Goal: Check status: Check status

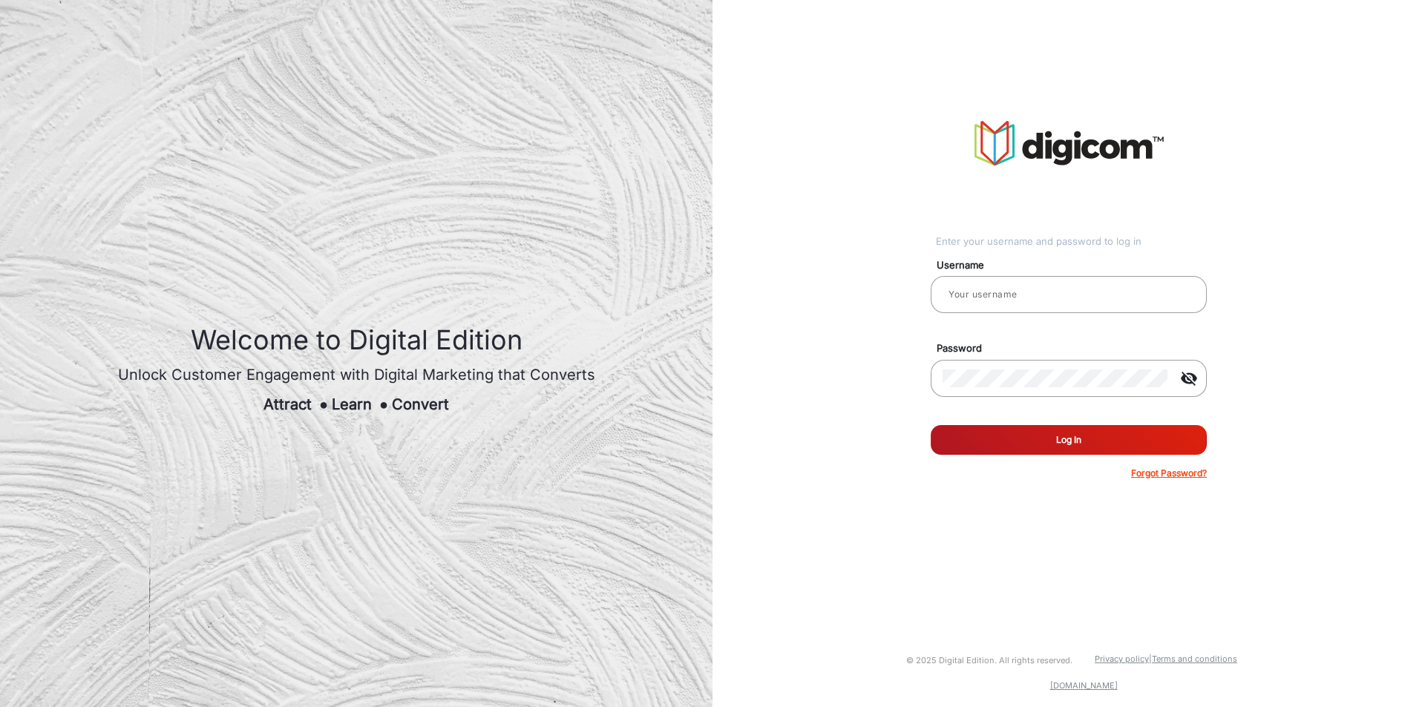
type input "[PERSON_NAME]"
click at [1039, 448] on button "Log In" at bounding box center [1068, 440] width 276 height 30
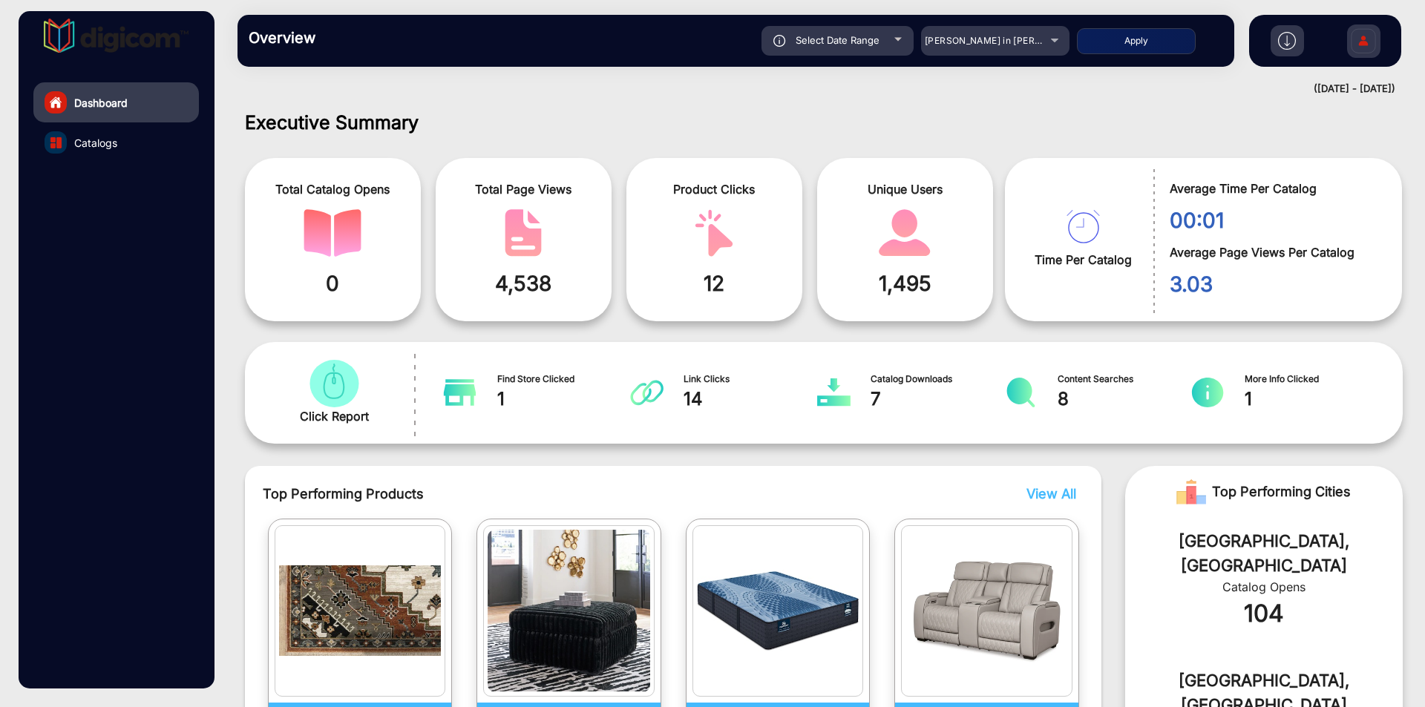
scroll to position [11, 0]
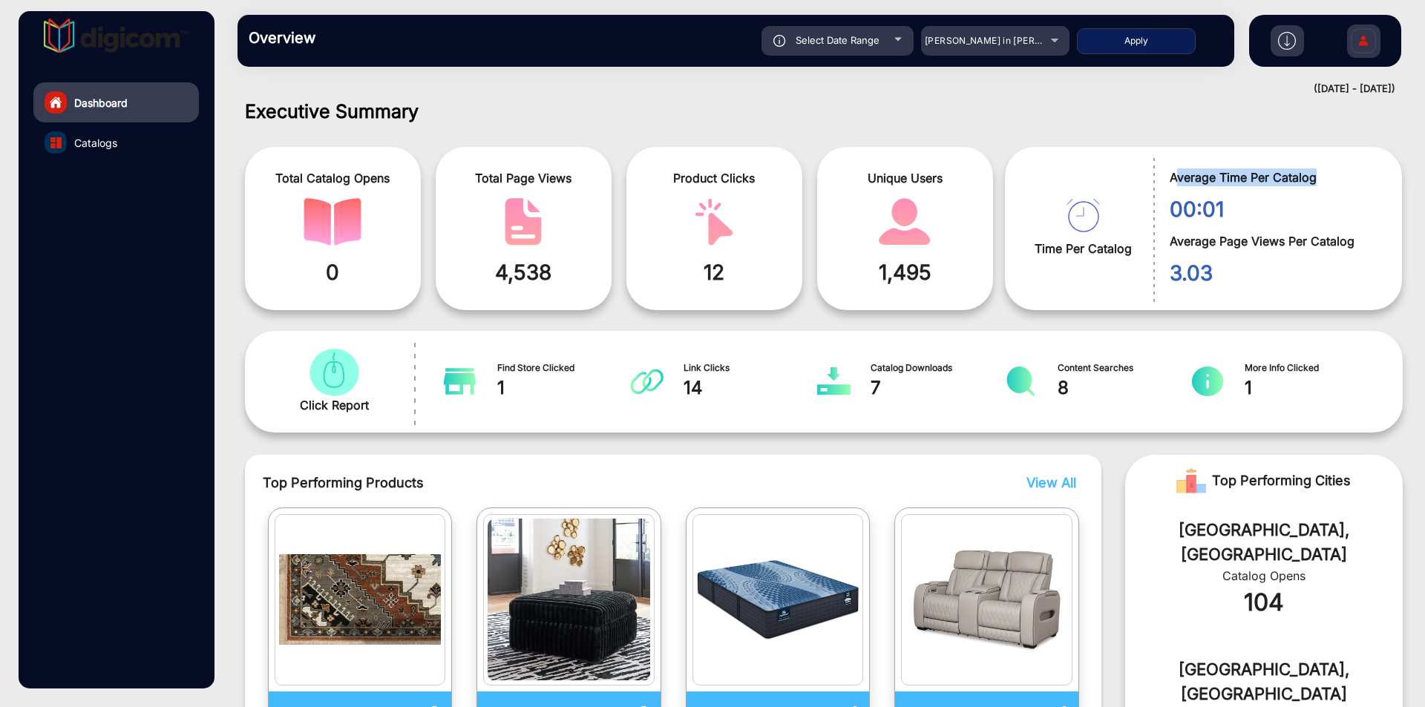
drag, startPoint x: 1171, startPoint y: 174, endPoint x: 1364, endPoint y: 162, distance: 193.2
click at [1364, 162] on div "Average Time Per Catalog 00:01" at bounding box center [1266, 189] width 226 height 70
click at [1277, 277] on span "3.03" at bounding box center [1274, 272] width 210 height 31
click at [1274, 233] on span "Average Page Views Per Catalog" at bounding box center [1274, 241] width 210 height 18
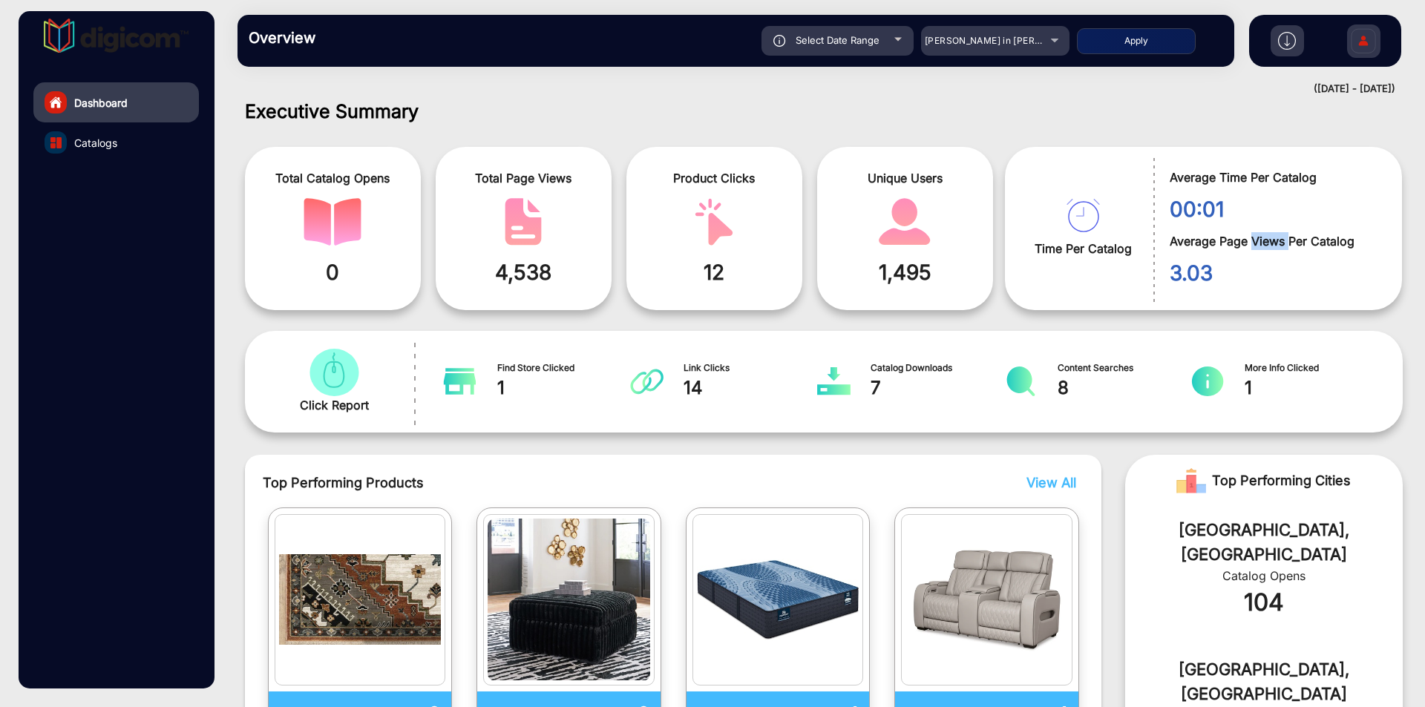
click at [1274, 237] on span "Average Page Views Per Catalog" at bounding box center [1274, 241] width 210 height 18
click at [1281, 241] on span "Average Page Views Per Catalog" at bounding box center [1274, 241] width 210 height 18
click at [1002, 42] on span "[PERSON_NAME] in [PERSON_NAME]" at bounding box center [1007, 40] width 164 height 11
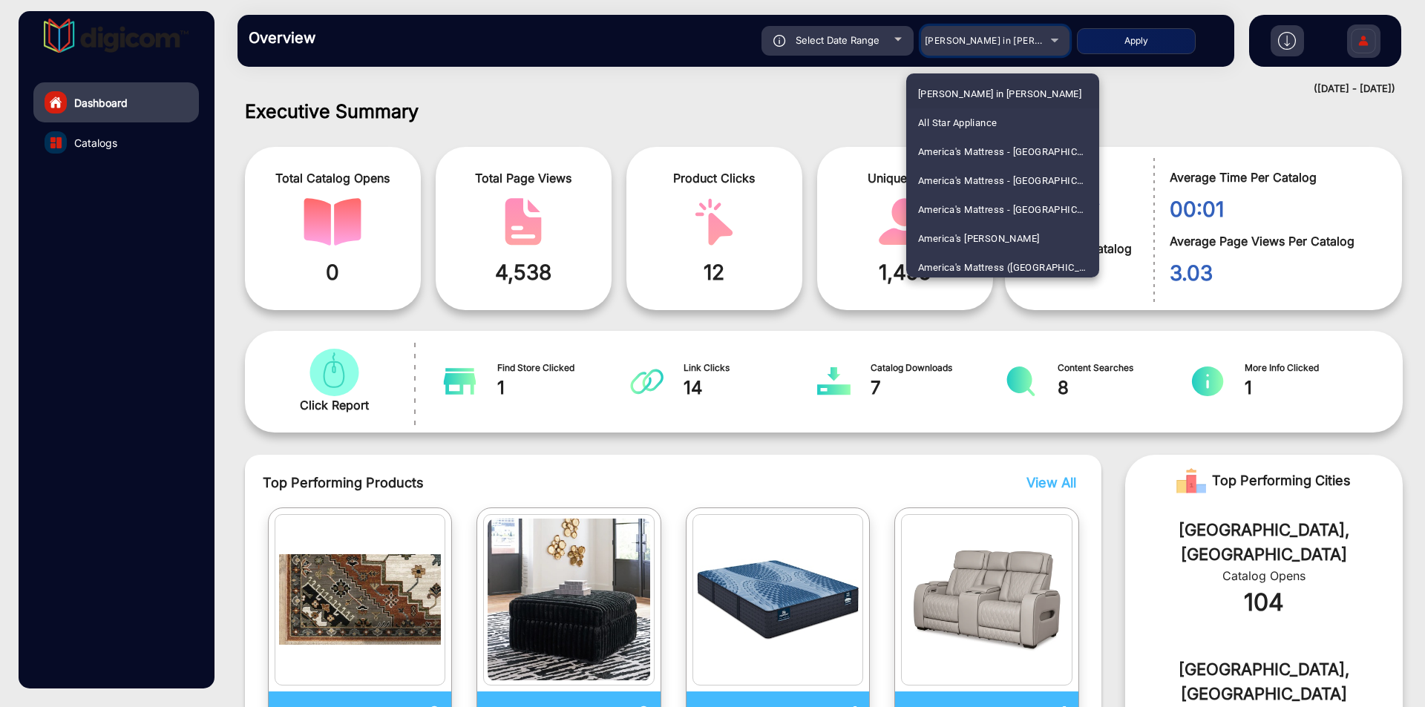
scroll to position [1943, 0]
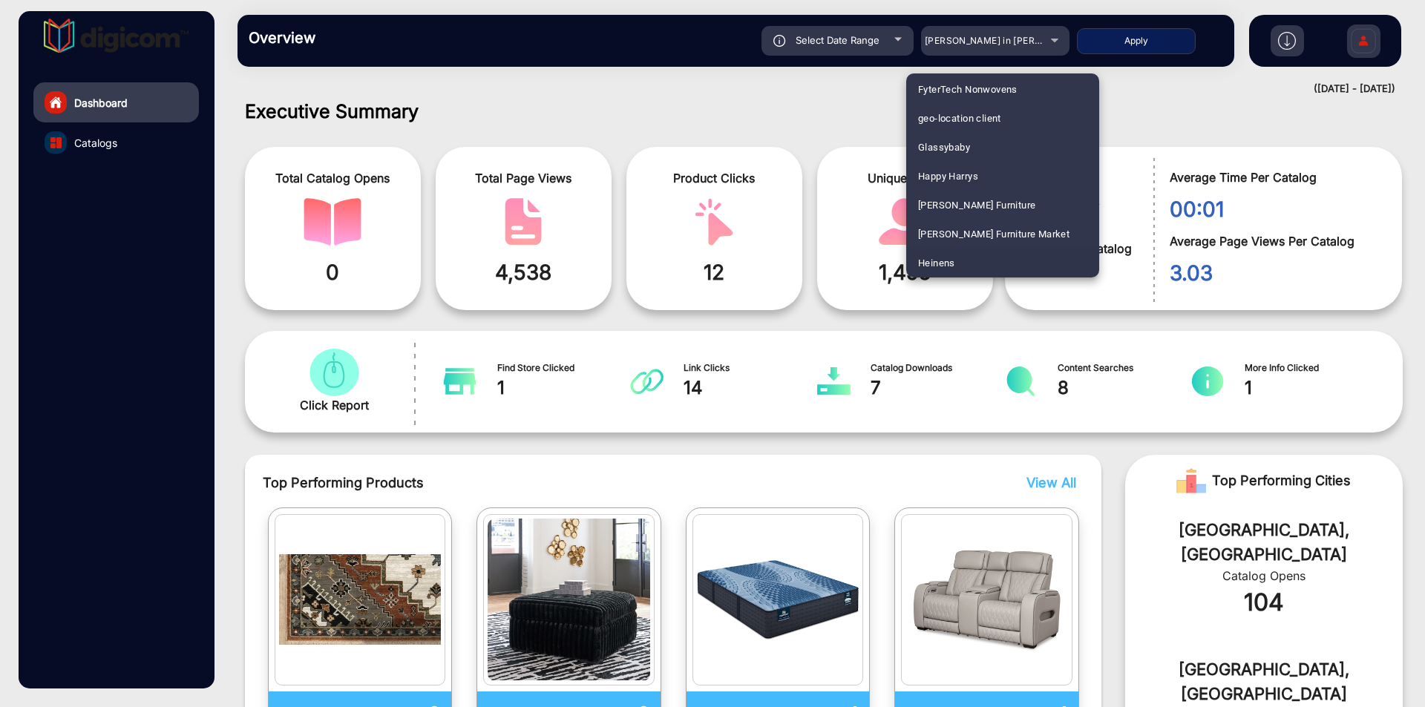
click at [956, 268] on mat-option "Heinens" at bounding box center [1002, 263] width 193 height 29
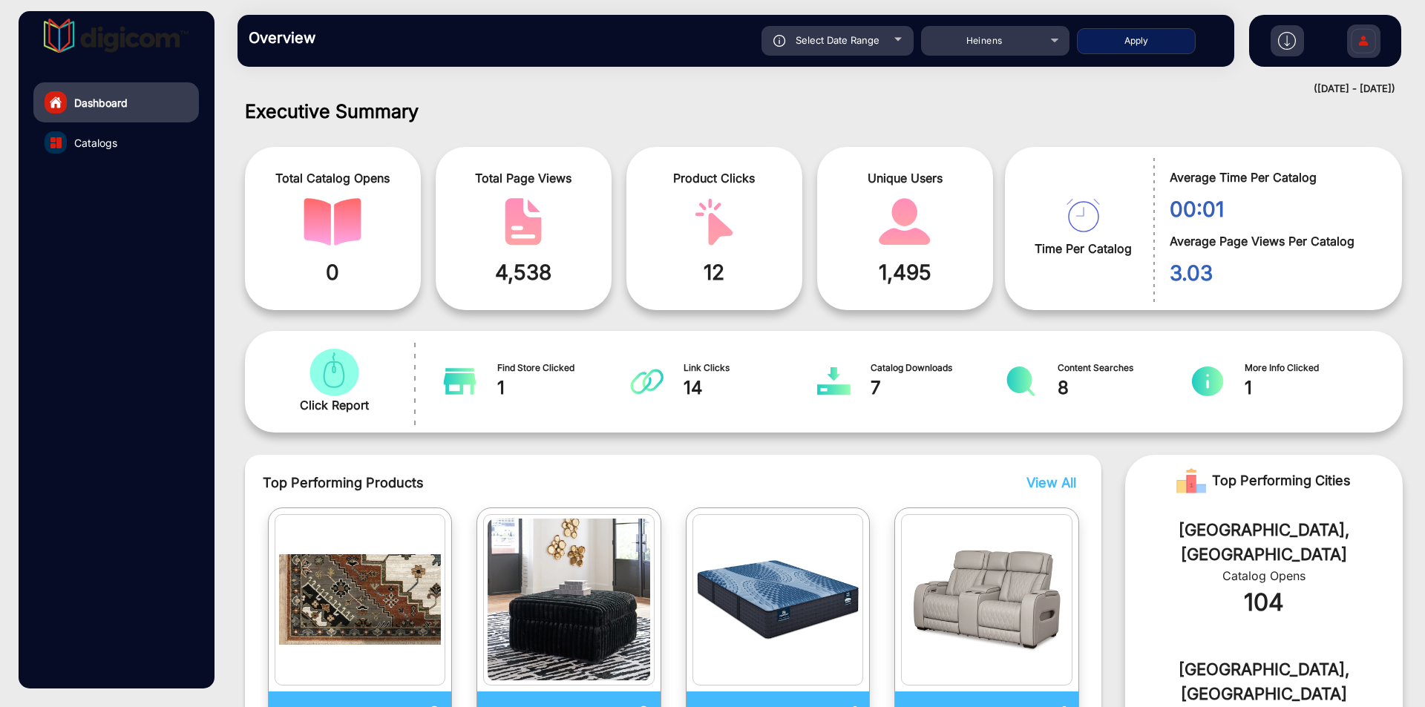
click at [1156, 39] on button "Apply" at bounding box center [1136, 41] width 119 height 26
type input "[DATE]"
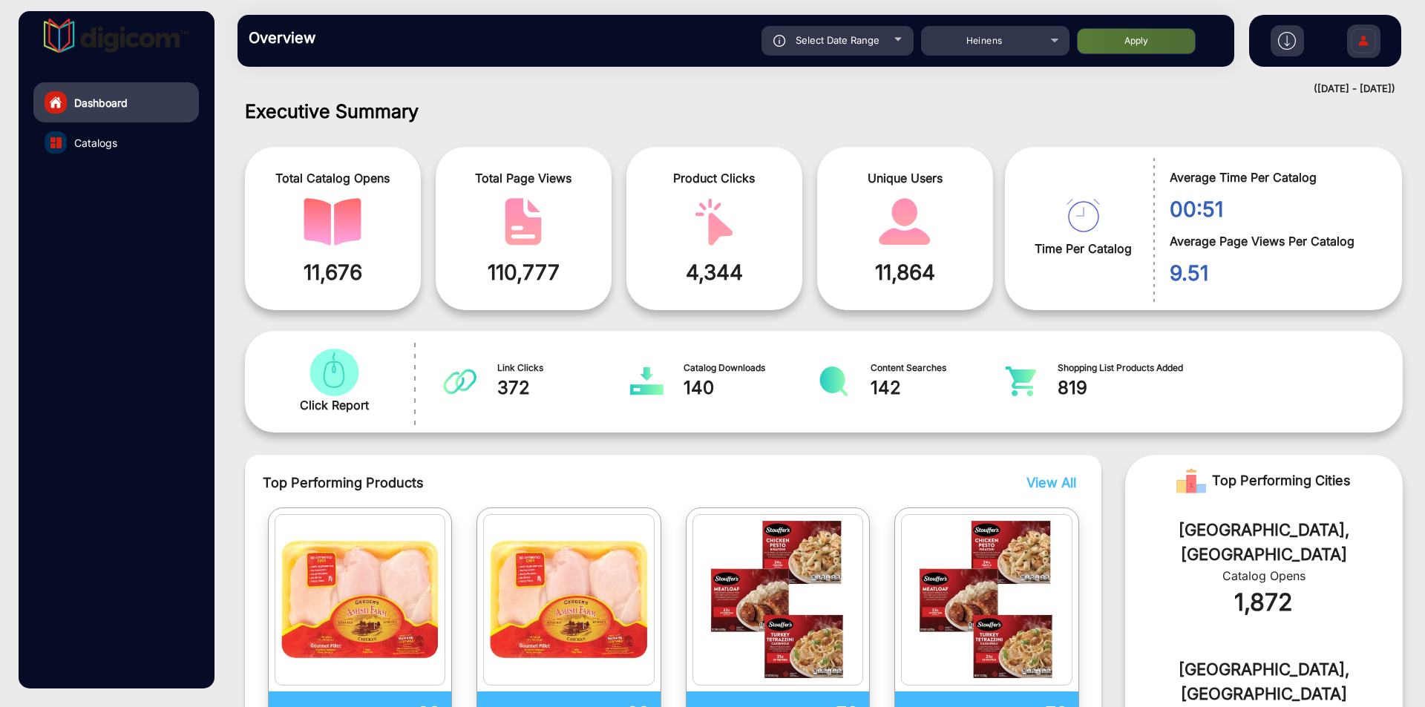
click at [839, 44] on span "Select Date Range" at bounding box center [837, 40] width 84 height 12
type input "[DATE]"
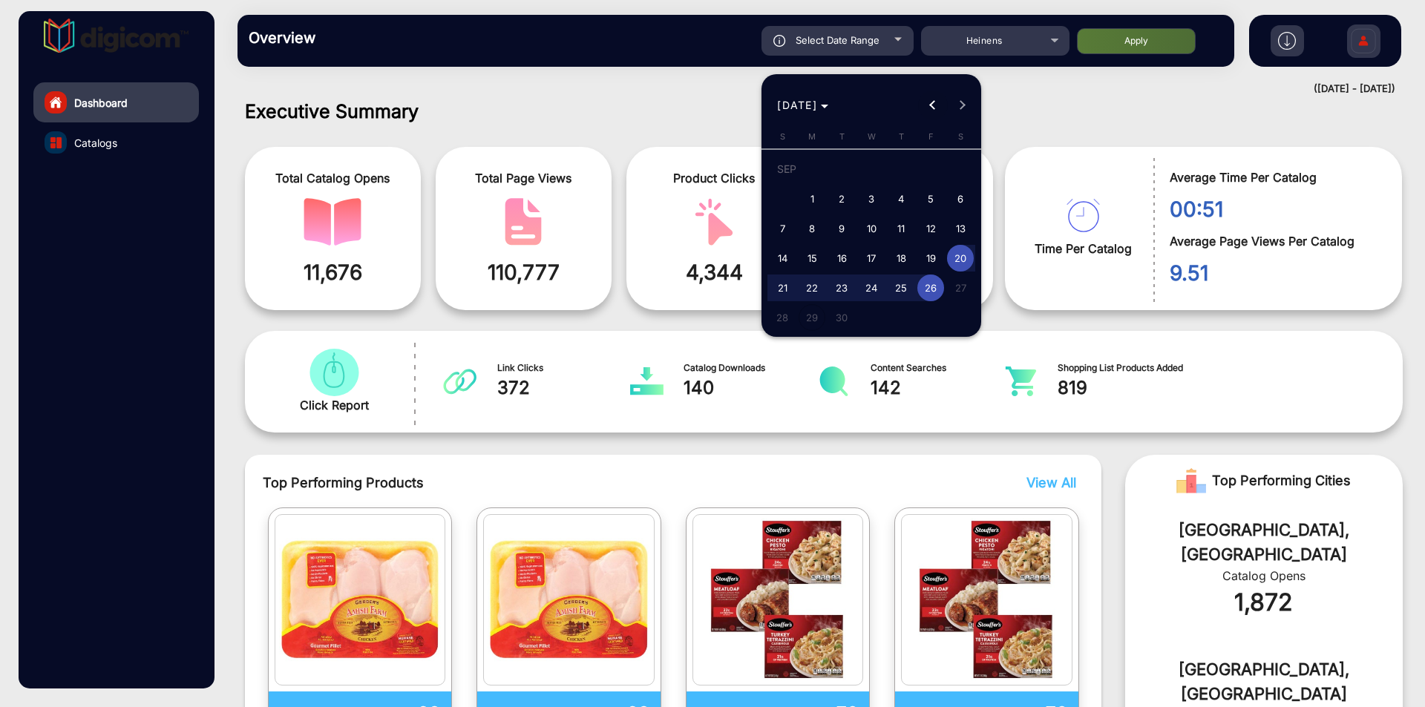
click at [925, 106] on span "Previous month" at bounding box center [933, 106] width 30 height 30
click at [932, 171] on span "1" at bounding box center [930, 172] width 27 height 30
type input "[DATE]"
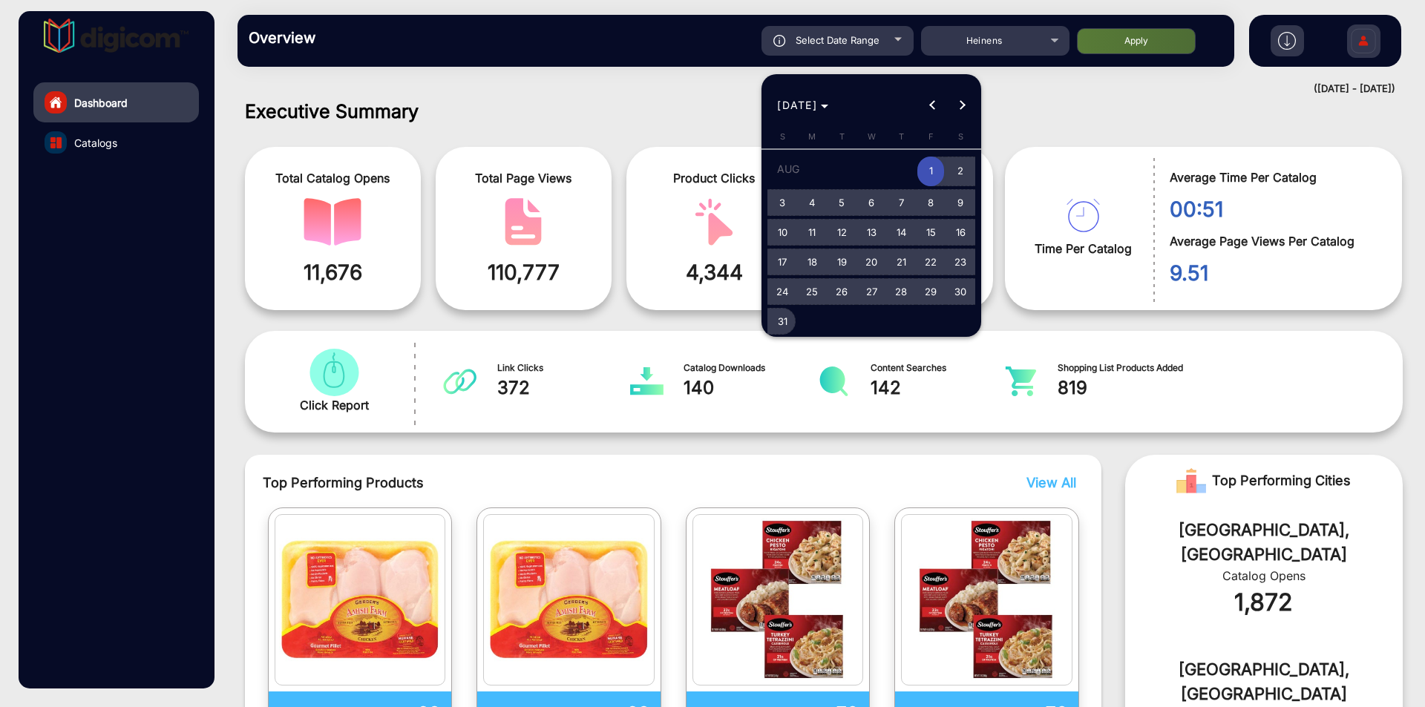
click at [780, 324] on span "31" at bounding box center [782, 321] width 27 height 27
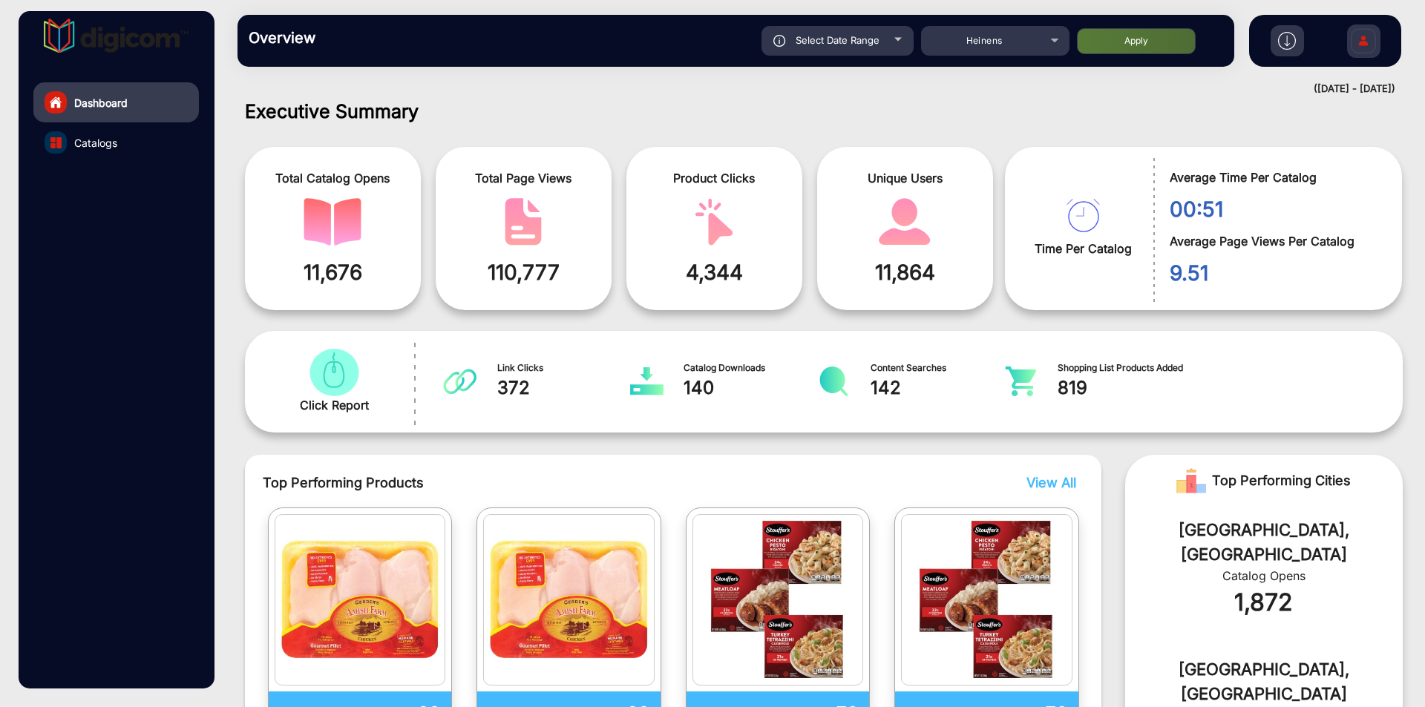
type input "[DATE]"
click at [1140, 50] on button "Apply" at bounding box center [1136, 41] width 119 height 26
type input "[DATE]"
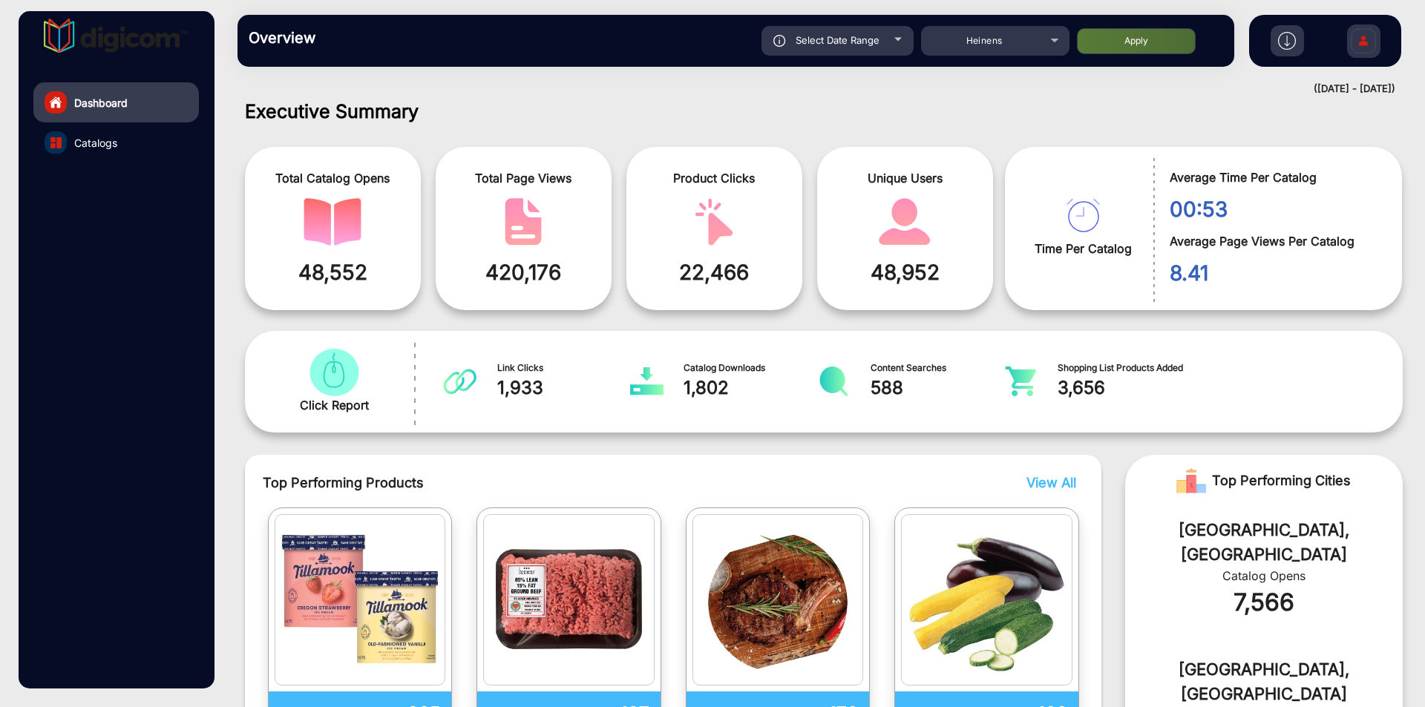
scroll to position [0, 0]
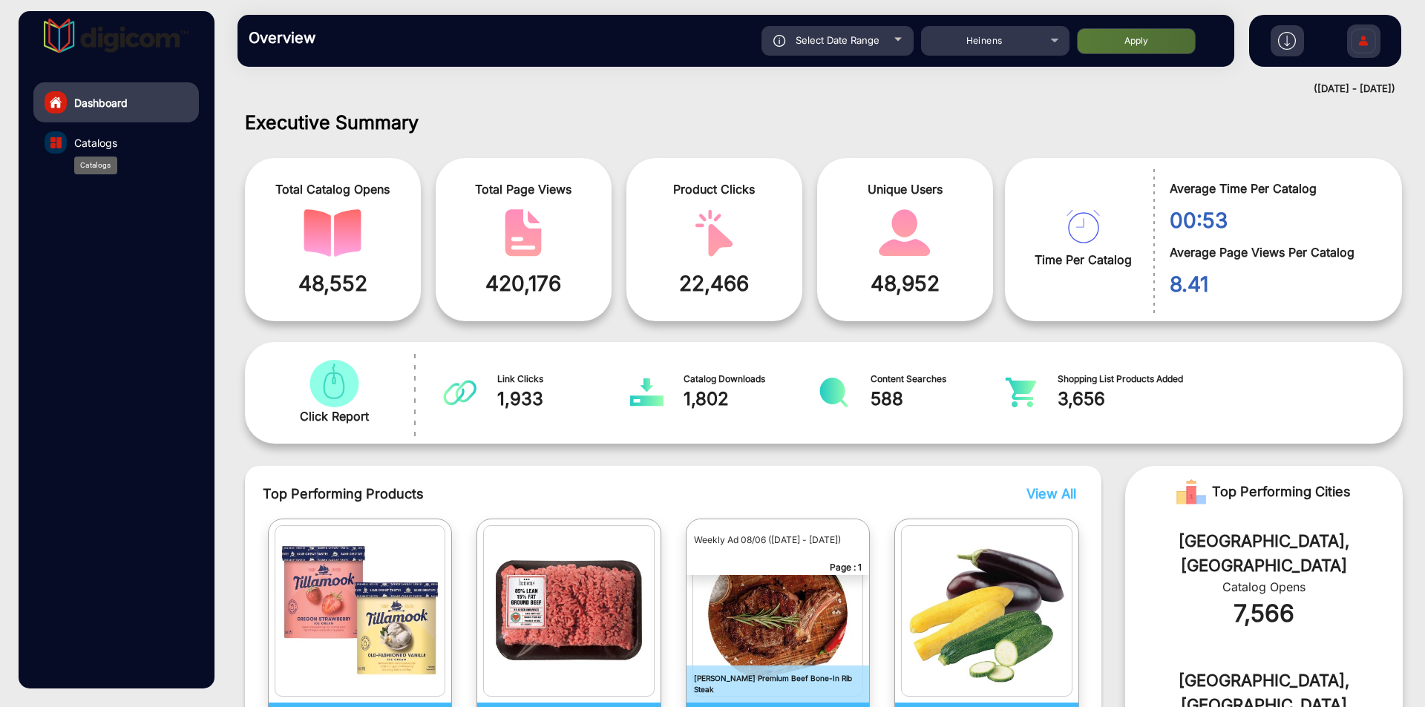
click at [116, 136] on span "Catalogs" at bounding box center [95, 143] width 43 height 16
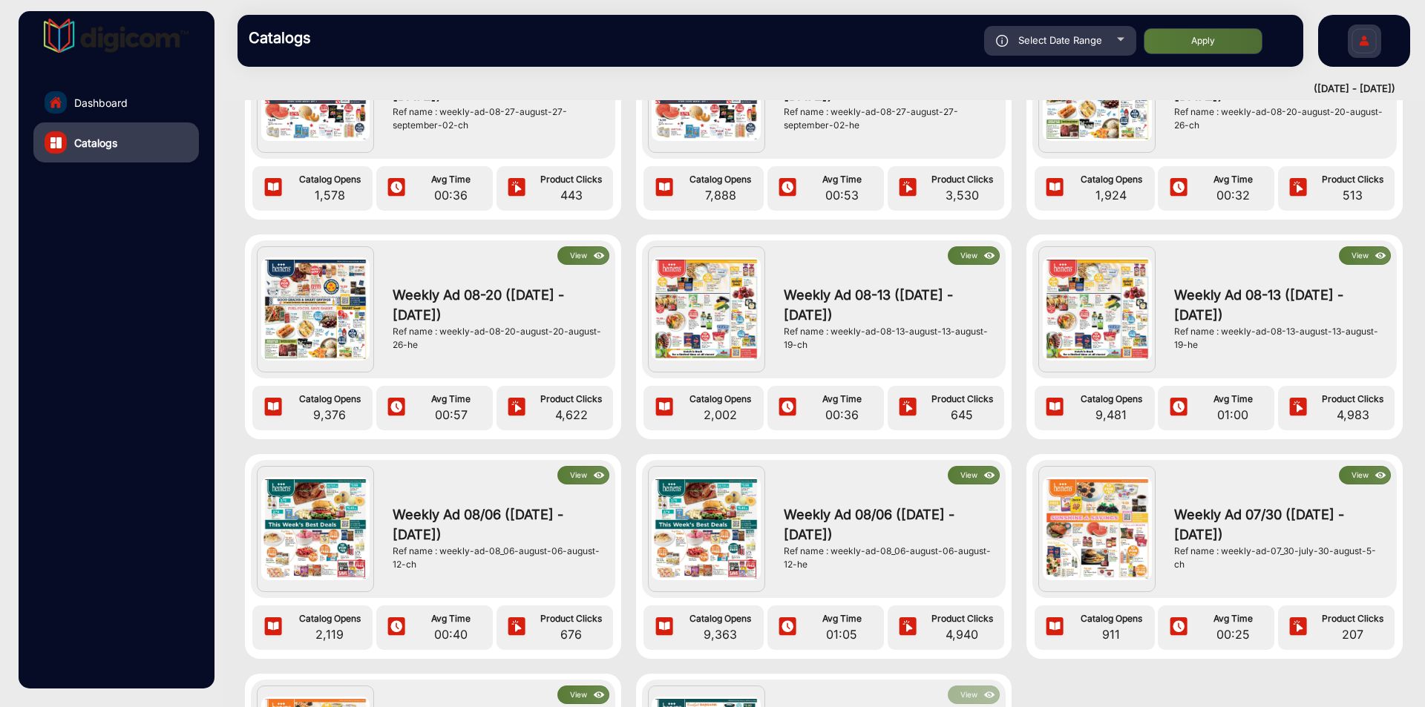
scroll to position [499, 0]
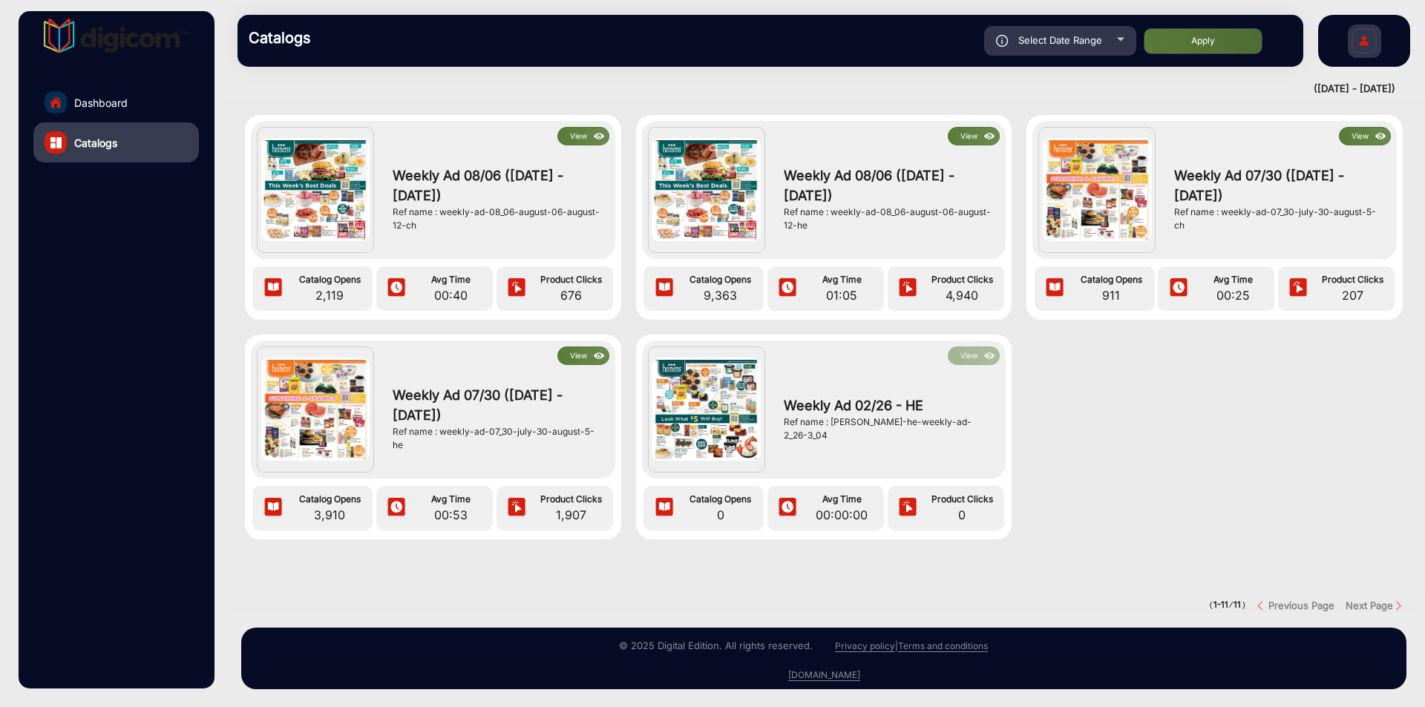
click at [582, 347] on button "View" at bounding box center [583, 356] width 52 height 19
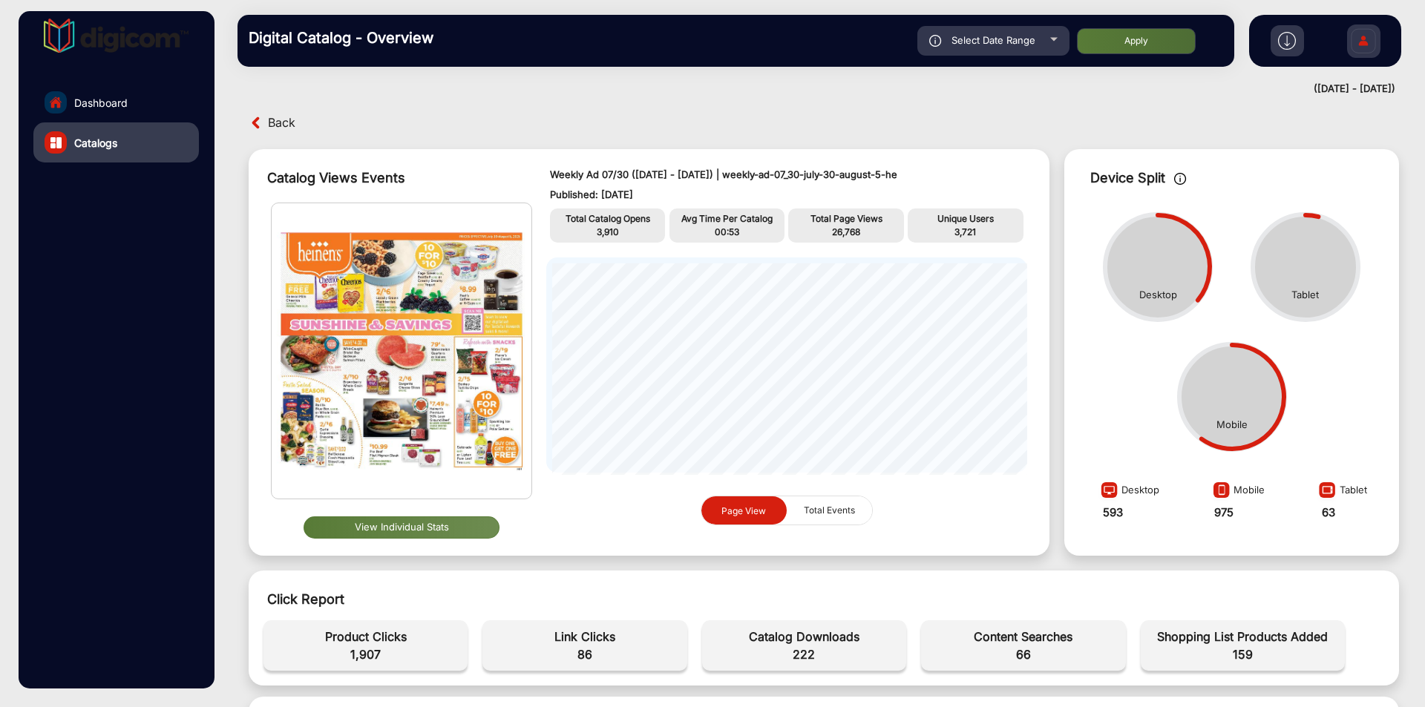
click at [486, 525] on button "View Individual Stats" at bounding box center [401, 527] width 196 height 22
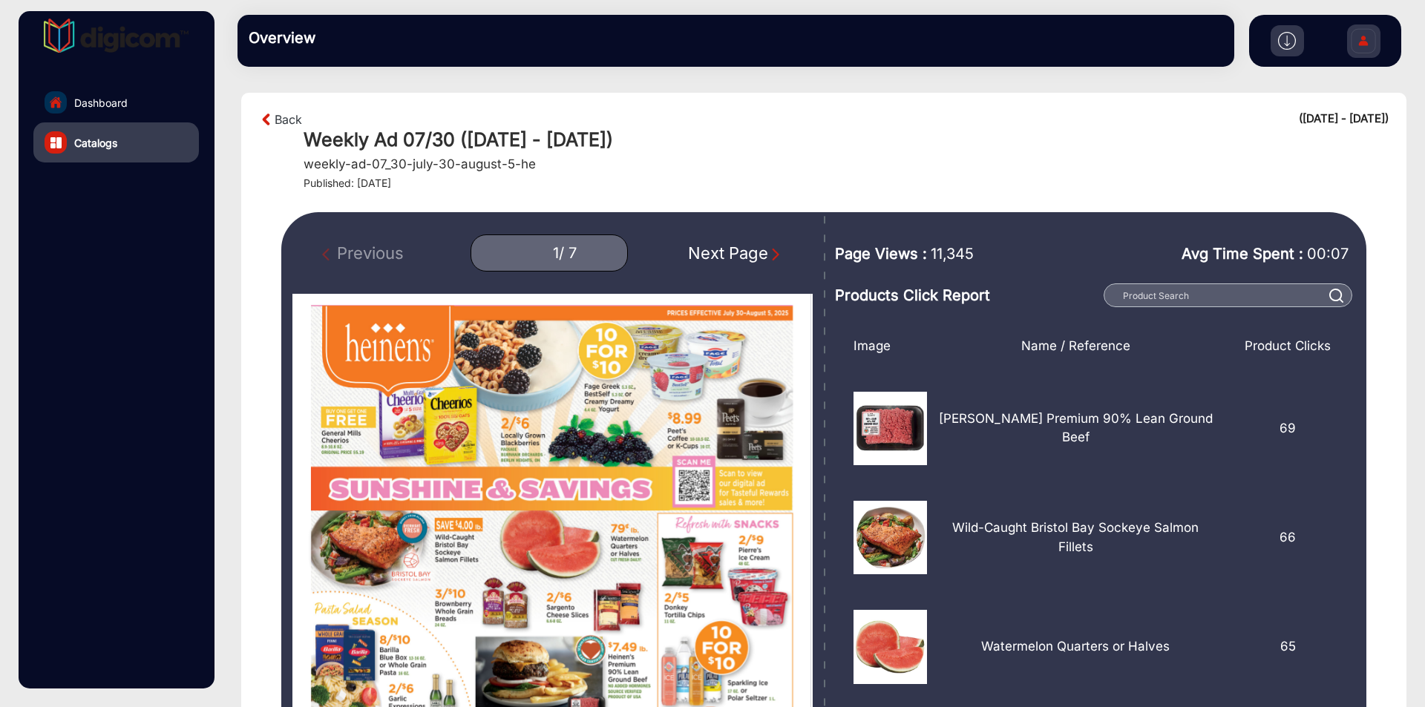
click at [759, 256] on div "Next Page" at bounding box center [735, 253] width 95 height 24
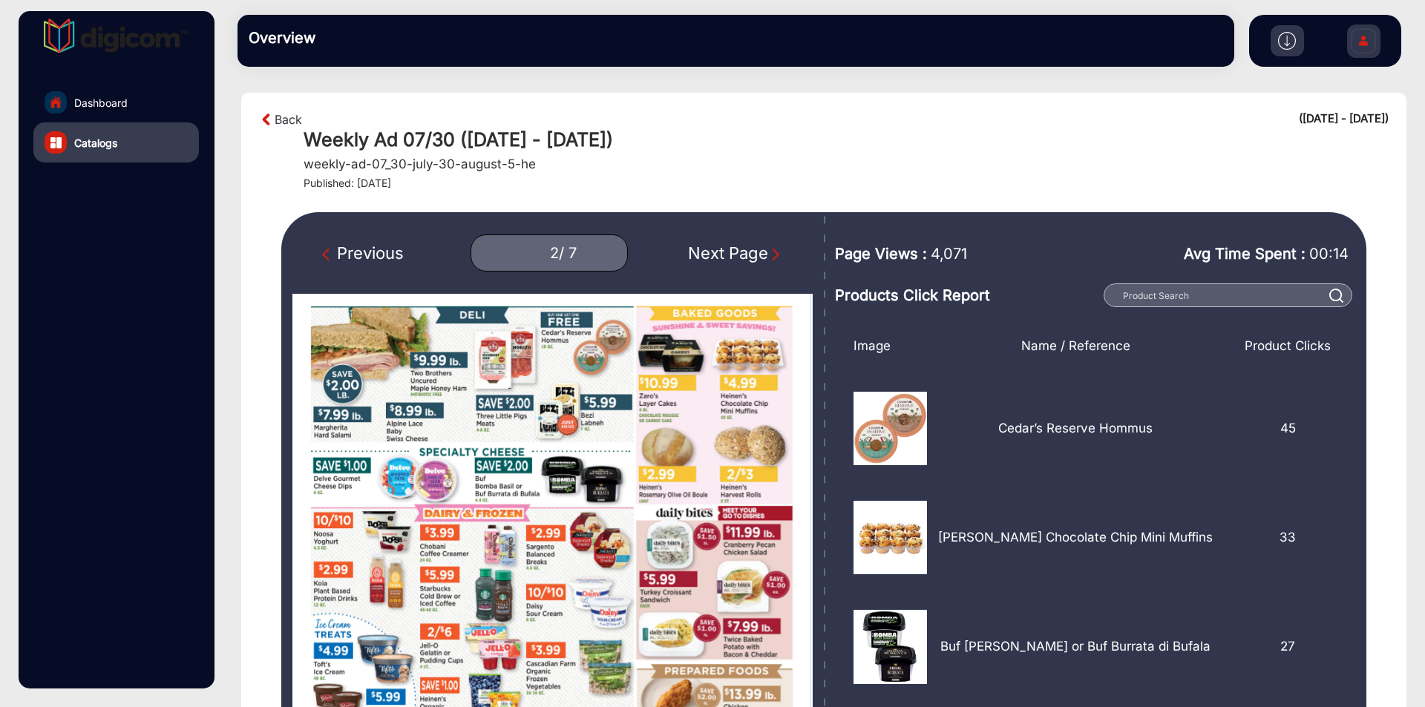
click at [759, 256] on div "Next Page" at bounding box center [735, 253] width 95 height 24
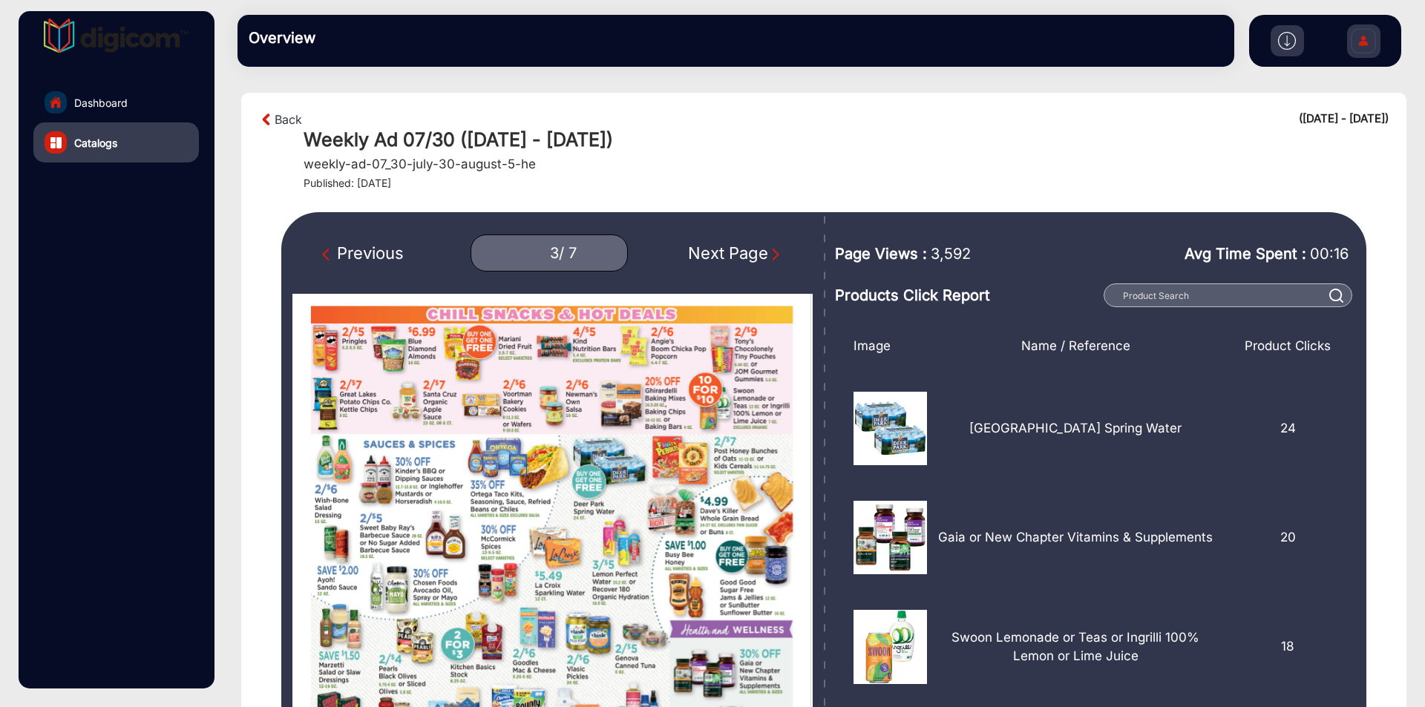
click at [759, 256] on div "Next Page" at bounding box center [735, 253] width 95 height 24
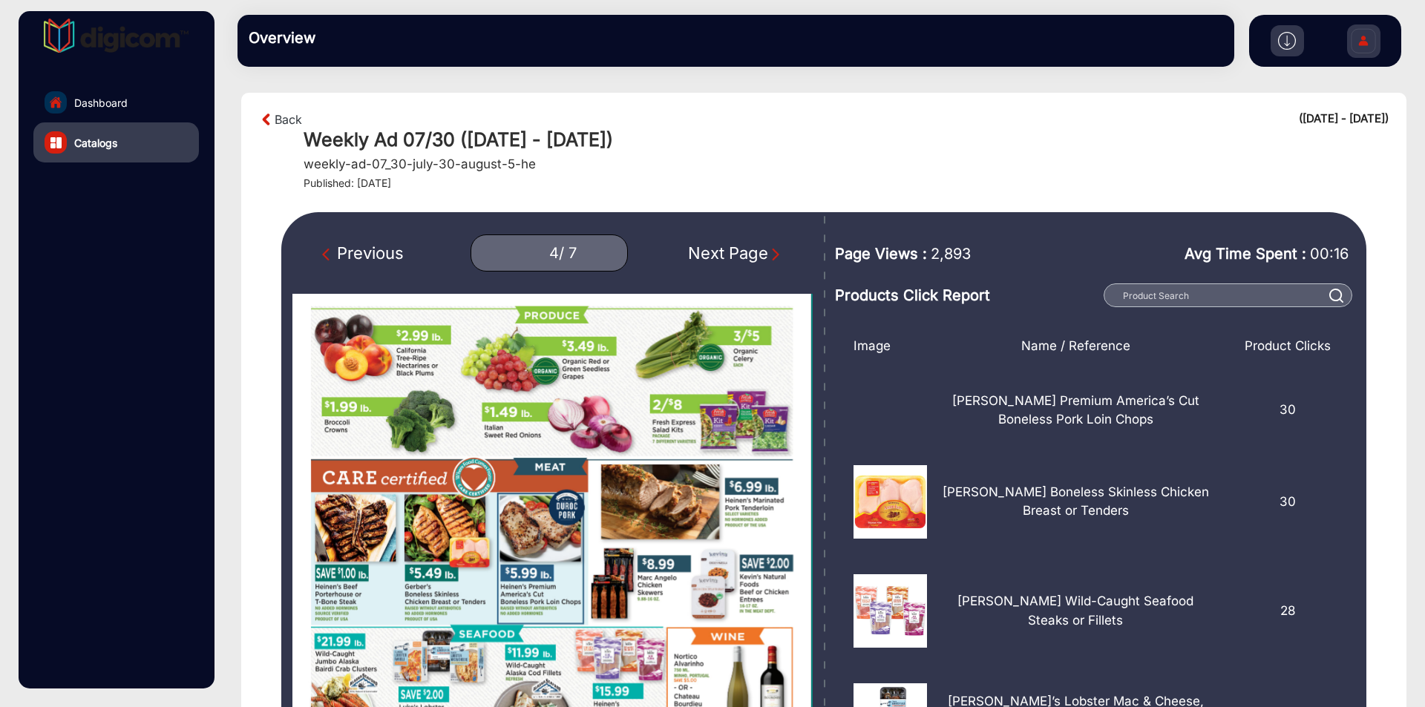
click at [759, 256] on div "Next Page" at bounding box center [735, 253] width 95 height 24
type input "5"
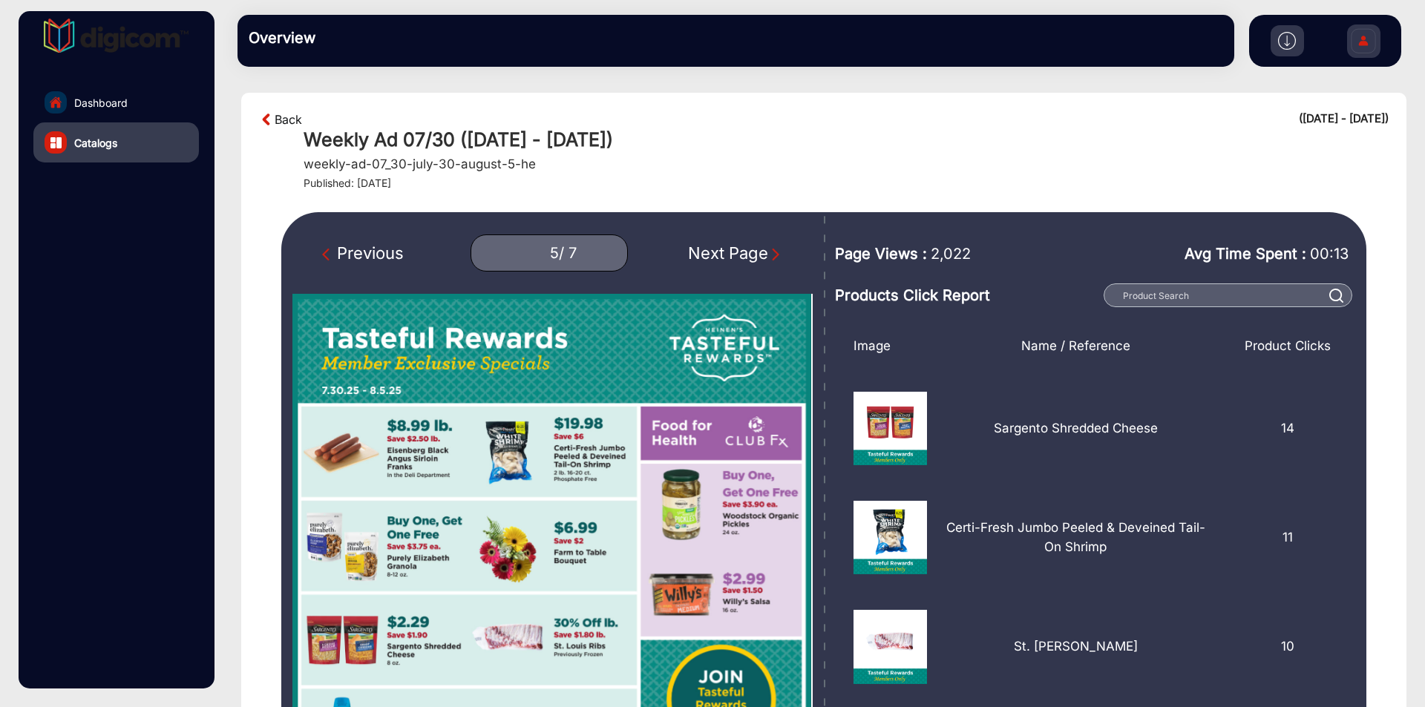
click at [276, 125] on link "Back" at bounding box center [288, 120] width 27 height 18
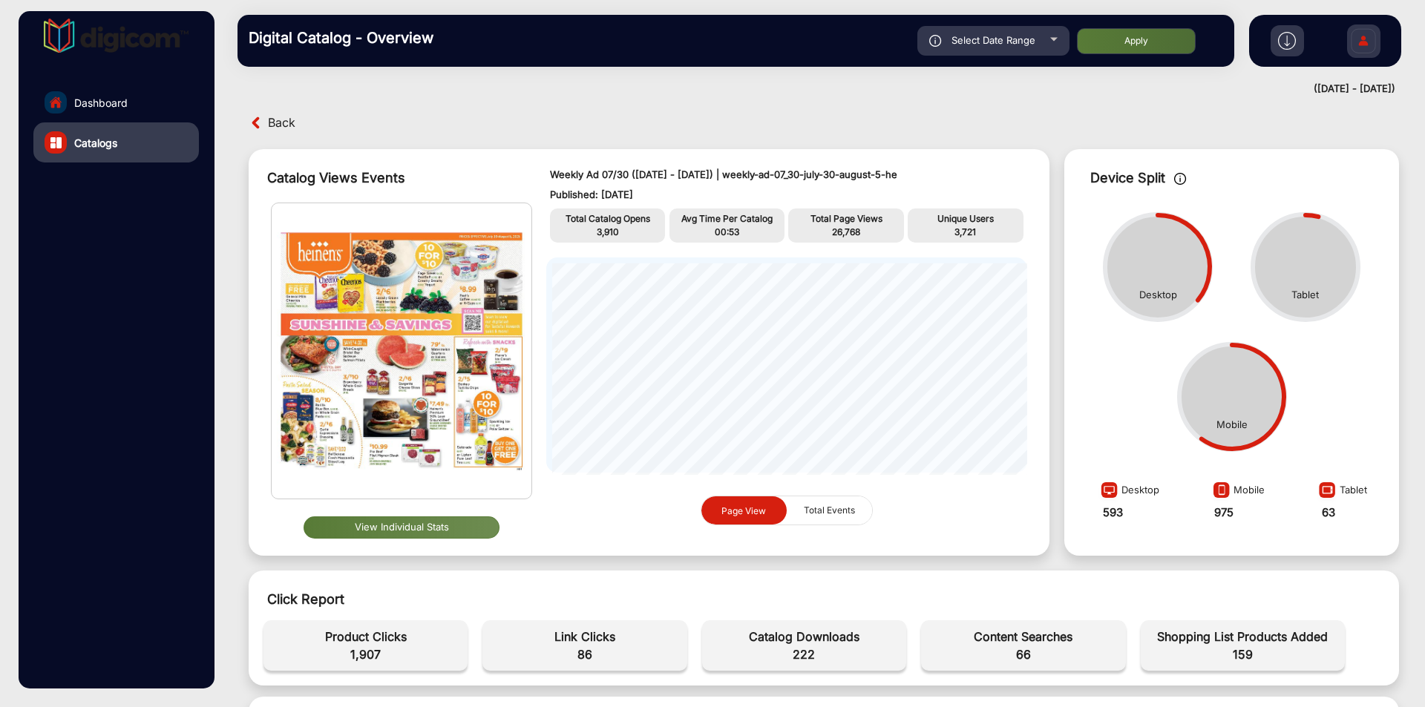
click at [1012, 31] on div "Select Date Range" at bounding box center [993, 41] width 152 height 30
type input "[DATE]"
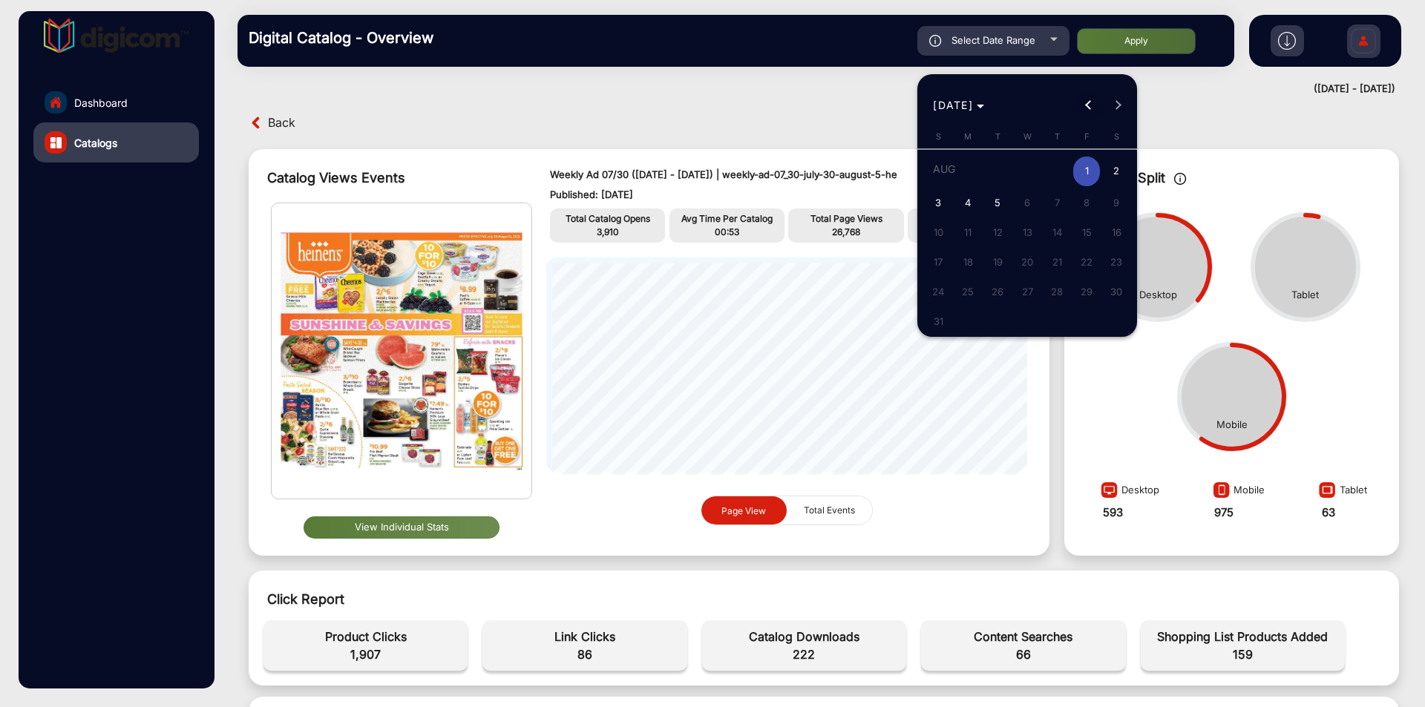
click at [1086, 102] on span "Previous month" at bounding box center [1089, 106] width 30 height 30
click at [993, 326] on span "29" at bounding box center [997, 317] width 27 height 27
click at [1115, 105] on button "Next month" at bounding box center [1118, 106] width 30 height 30
click at [107, 99] on div at bounding box center [712, 353] width 1425 height 707
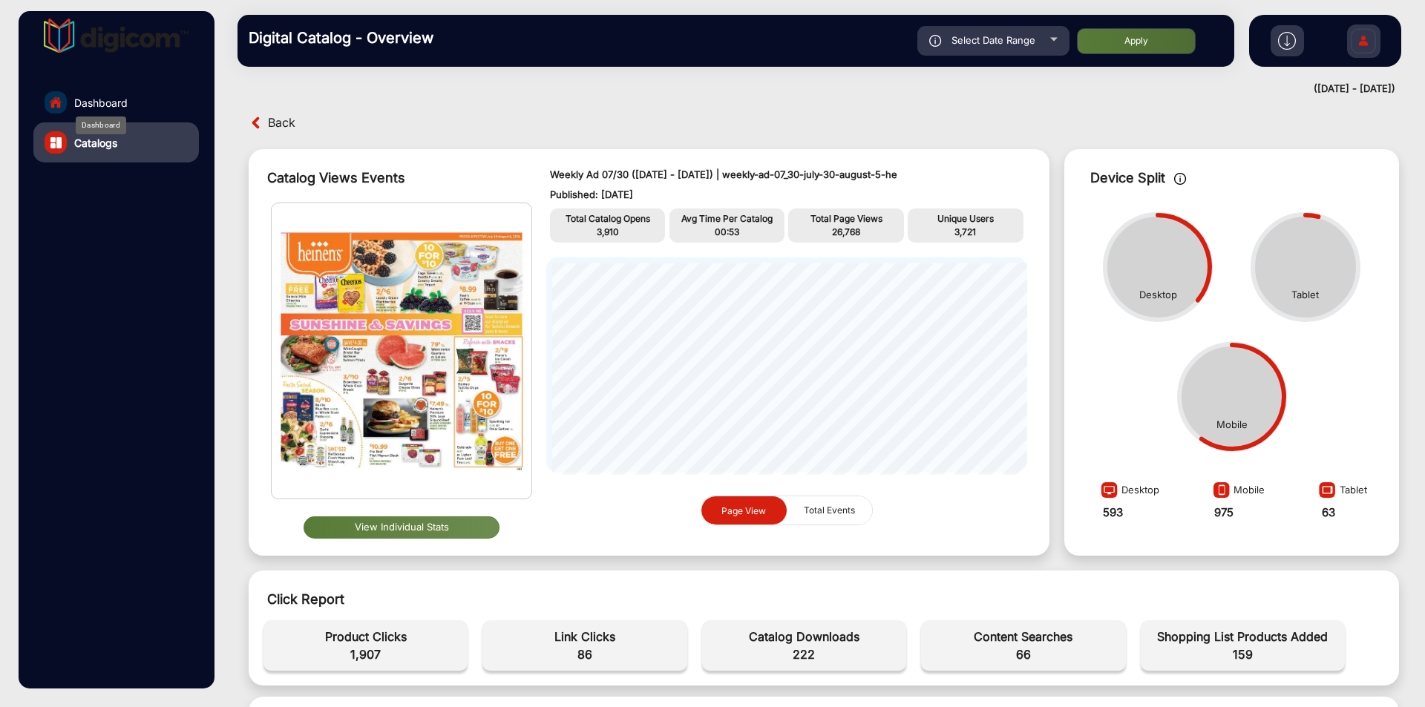
click at [107, 99] on span "Dashboard" at bounding box center [100, 103] width 53 height 16
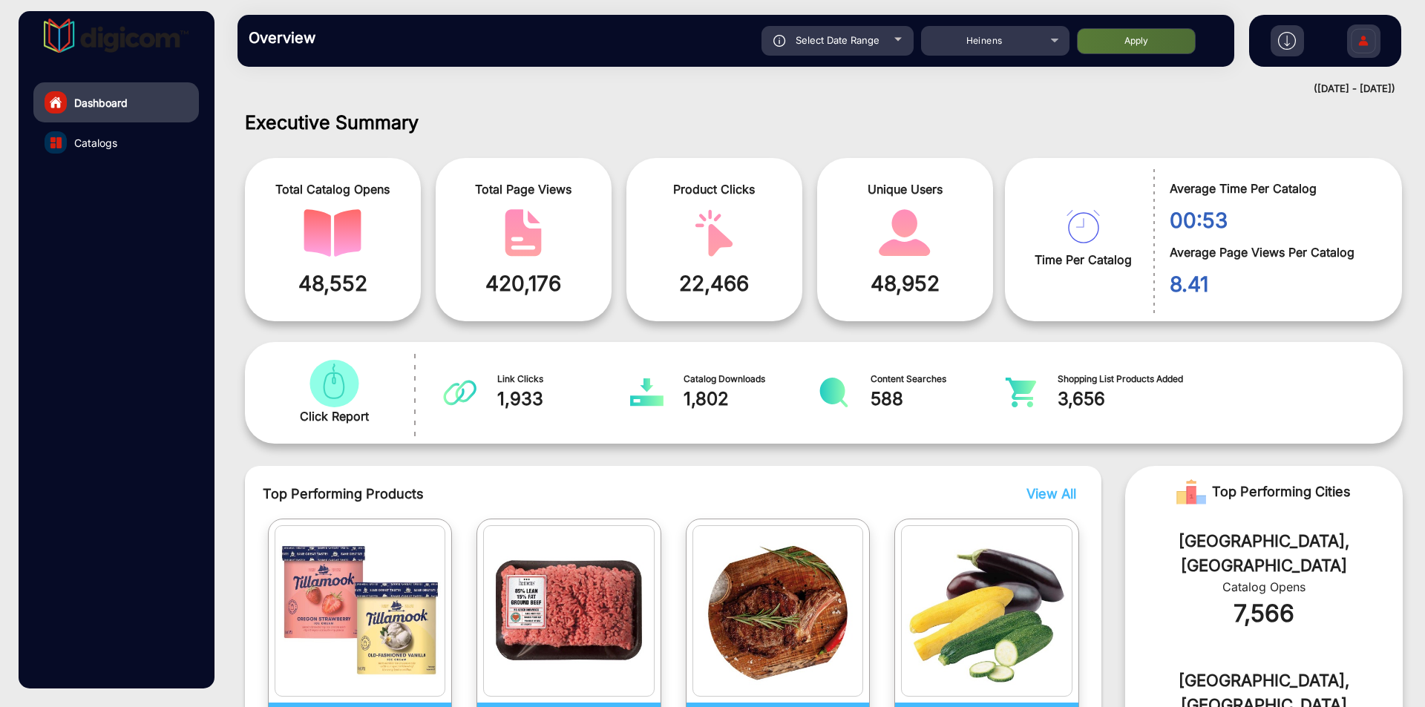
scroll to position [11, 0]
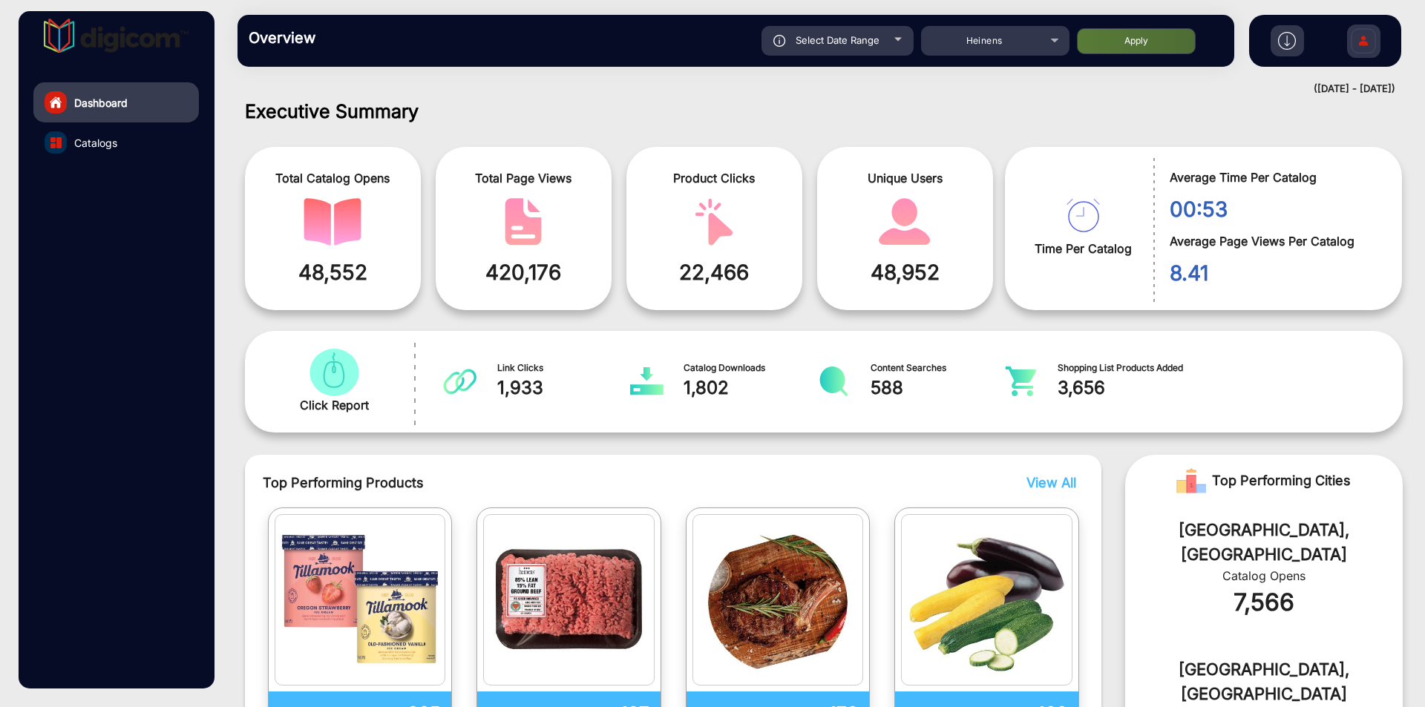
click at [879, 39] on div "Select Date Range" at bounding box center [837, 41] width 152 height 30
type input "[DATE]"
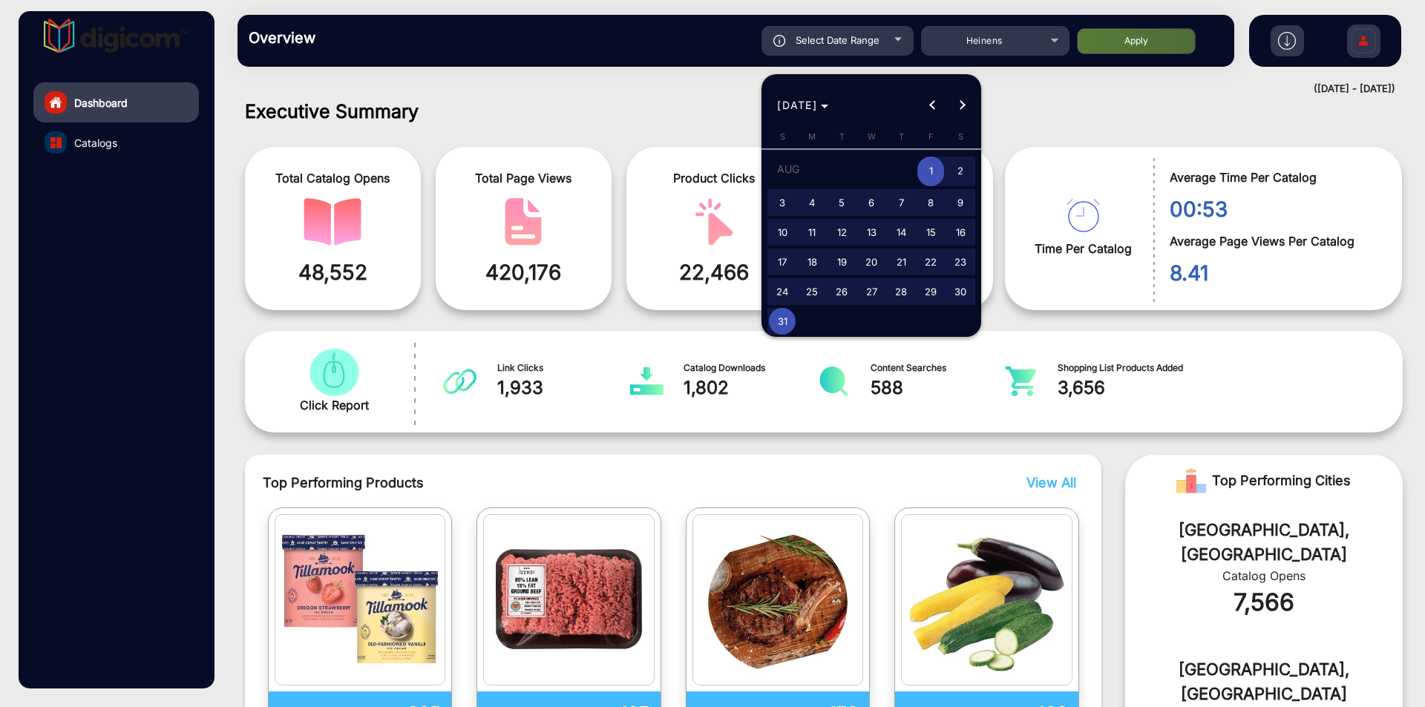
click at [926, 96] on span "Previous month" at bounding box center [933, 106] width 30 height 30
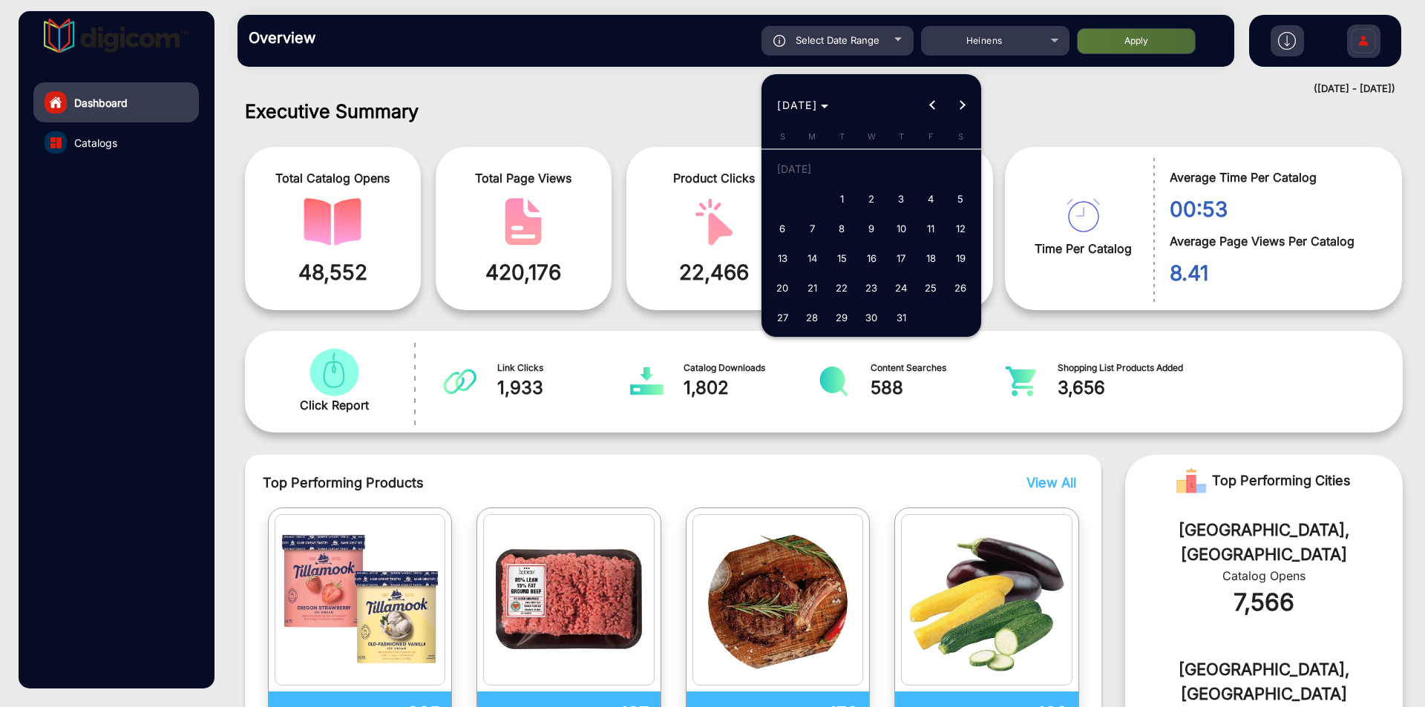
click at [839, 322] on span "29" at bounding box center [841, 317] width 27 height 27
type input "[DATE]"
click at [965, 107] on span "Next month" at bounding box center [963, 106] width 30 height 30
click at [966, 102] on span "Next month" at bounding box center [963, 106] width 30 height 30
click at [845, 195] on span "2" at bounding box center [841, 199] width 27 height 27
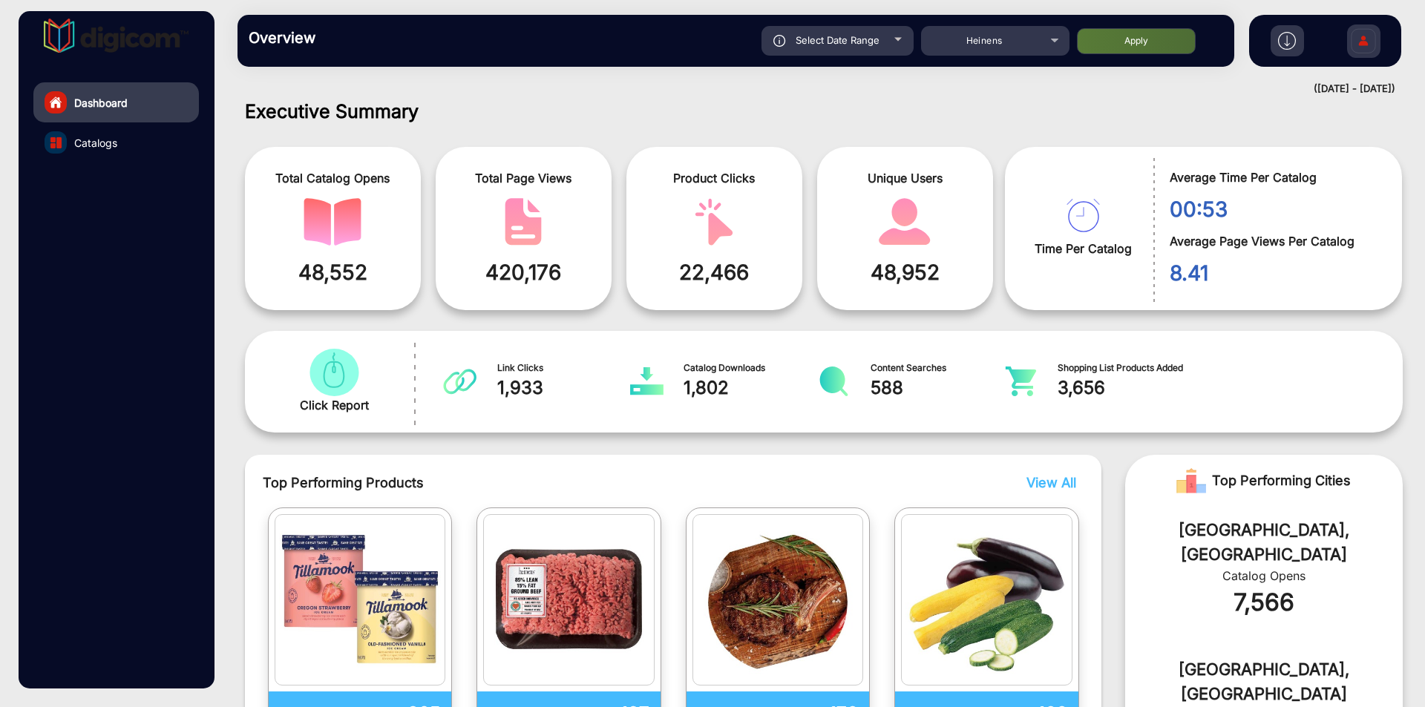
type input "[DATE]"
click at [1144, 39] on button "Apply" at bounding box center [1136, 41] width 119 height 26
type input "[DATE]"
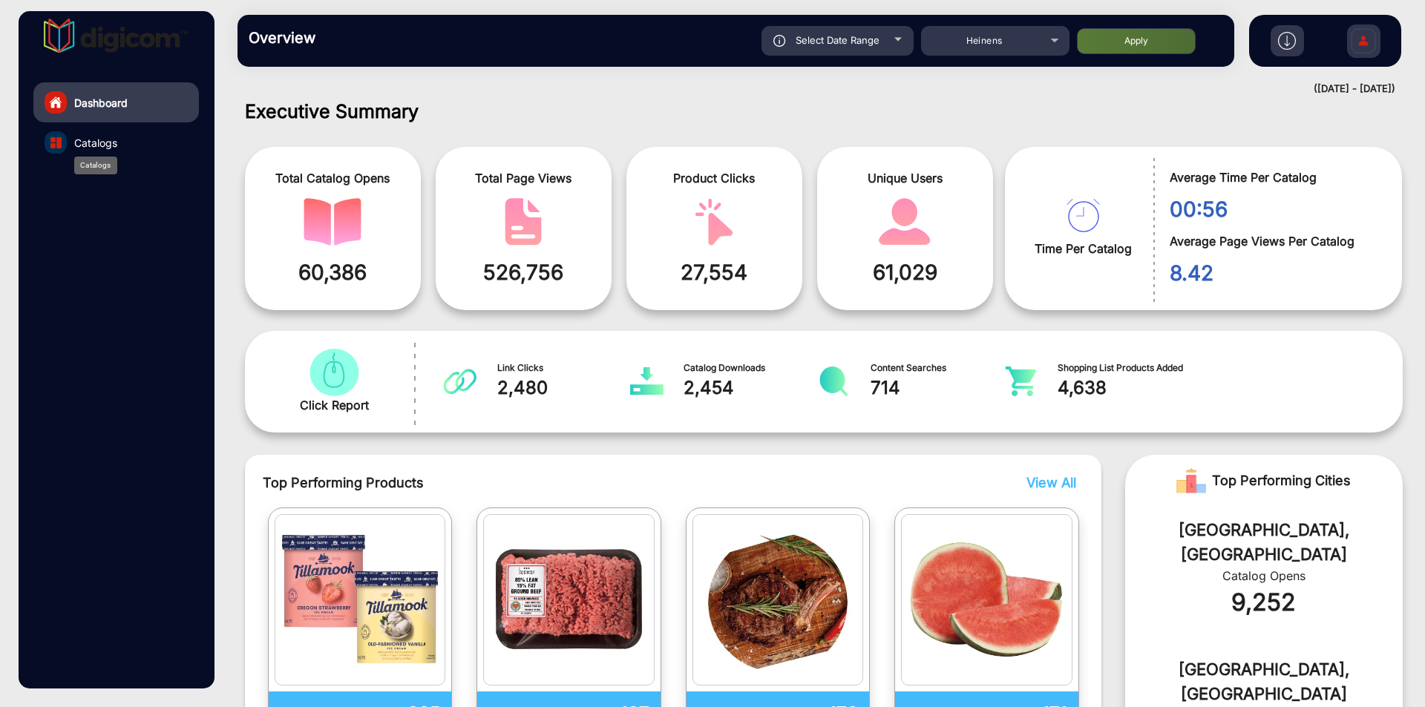
click at [88, 144] on span "Catalogs" at bounding box center [95, 143] width 43 height 16
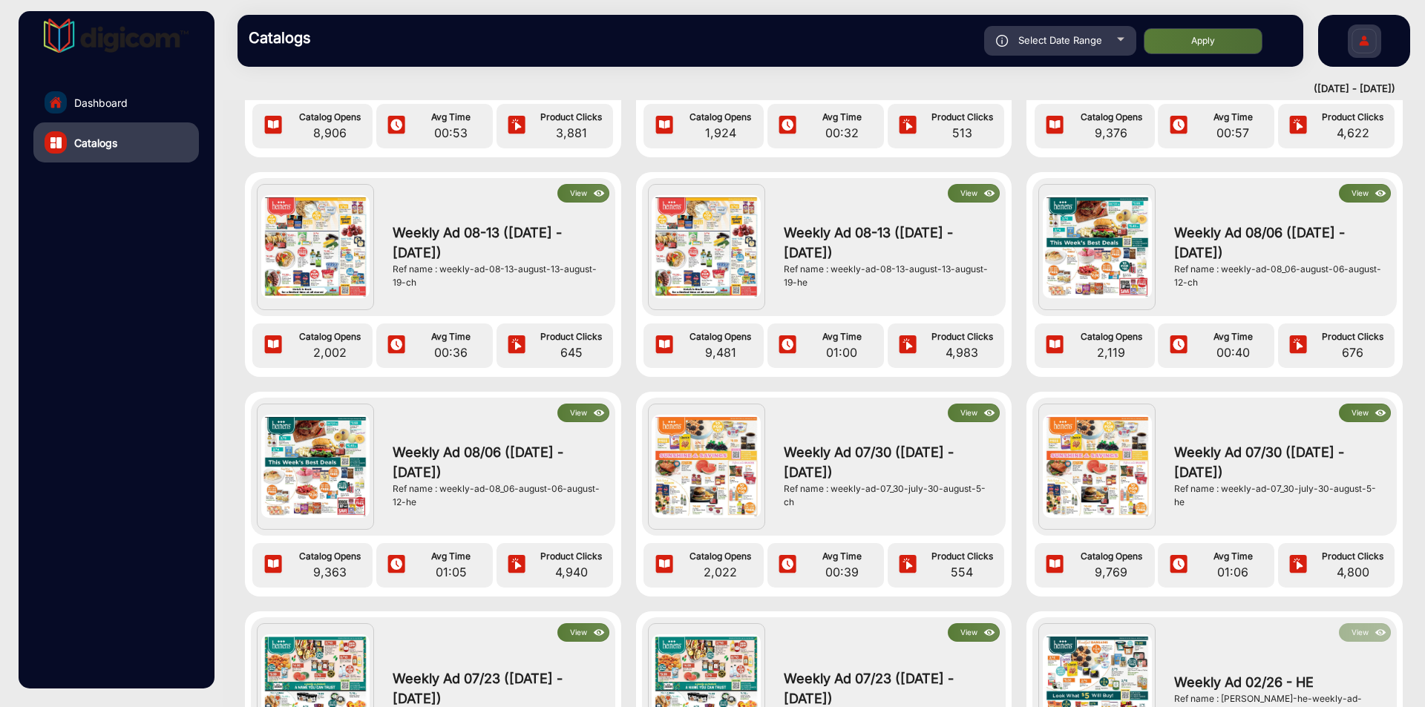
scroll to position [594, 0]
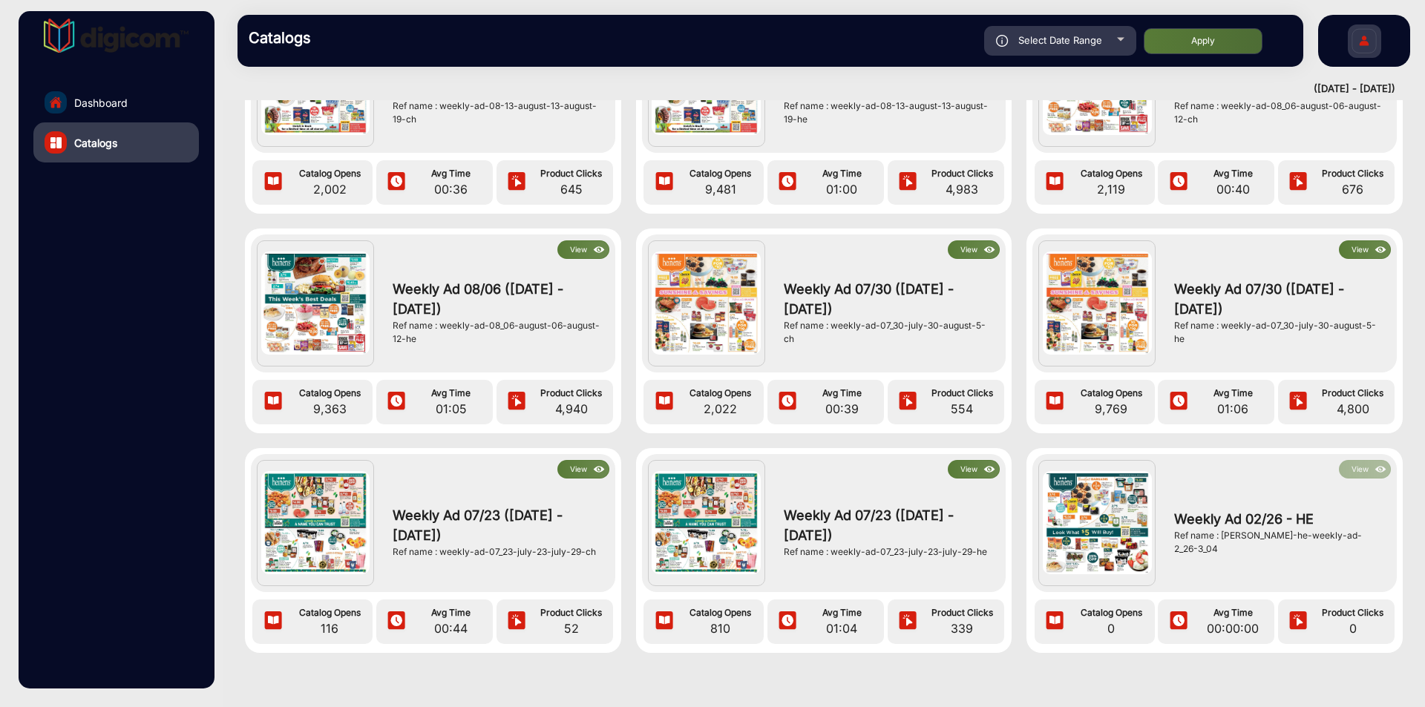
click at [1344, 255] on button "View" at bounding box center [1365, 249] width 52 height 19
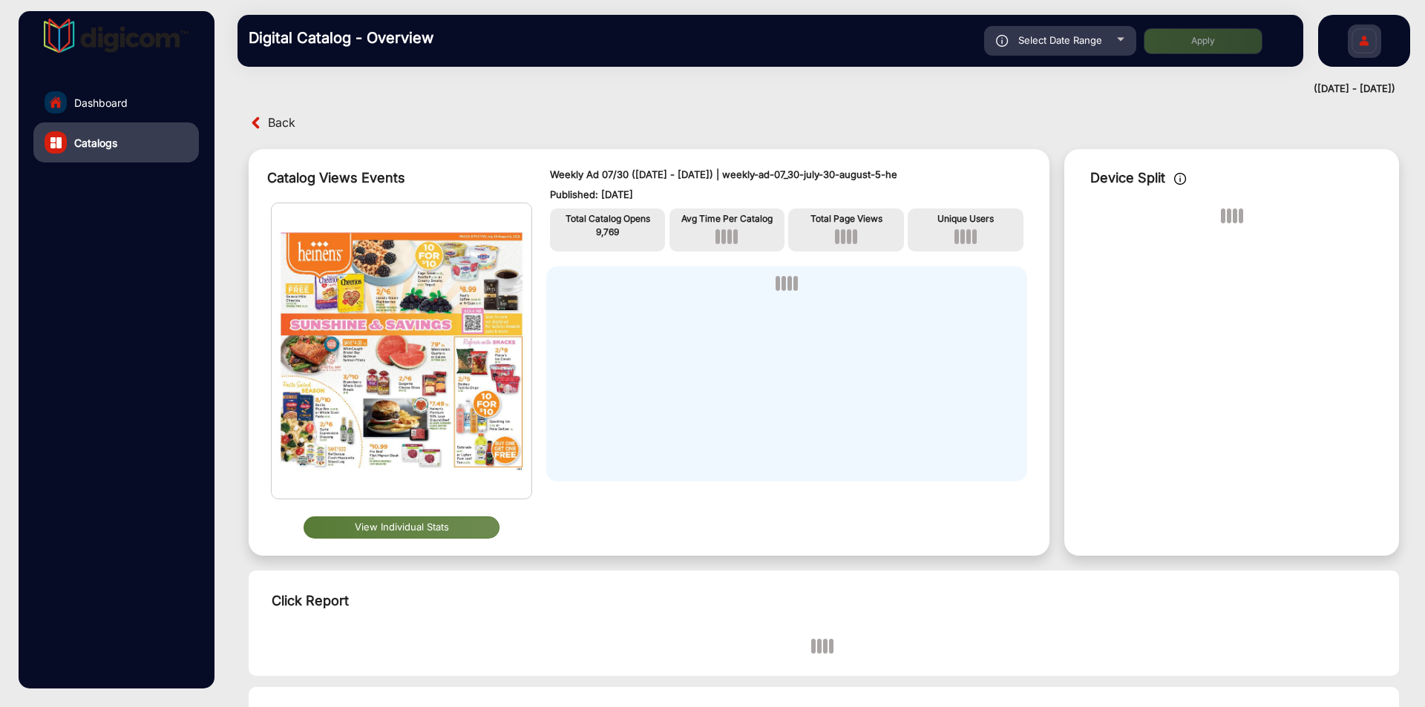
click at [373, 528] on button "View Individual Stats" at bounding box center [401, 527] width 196 height 22
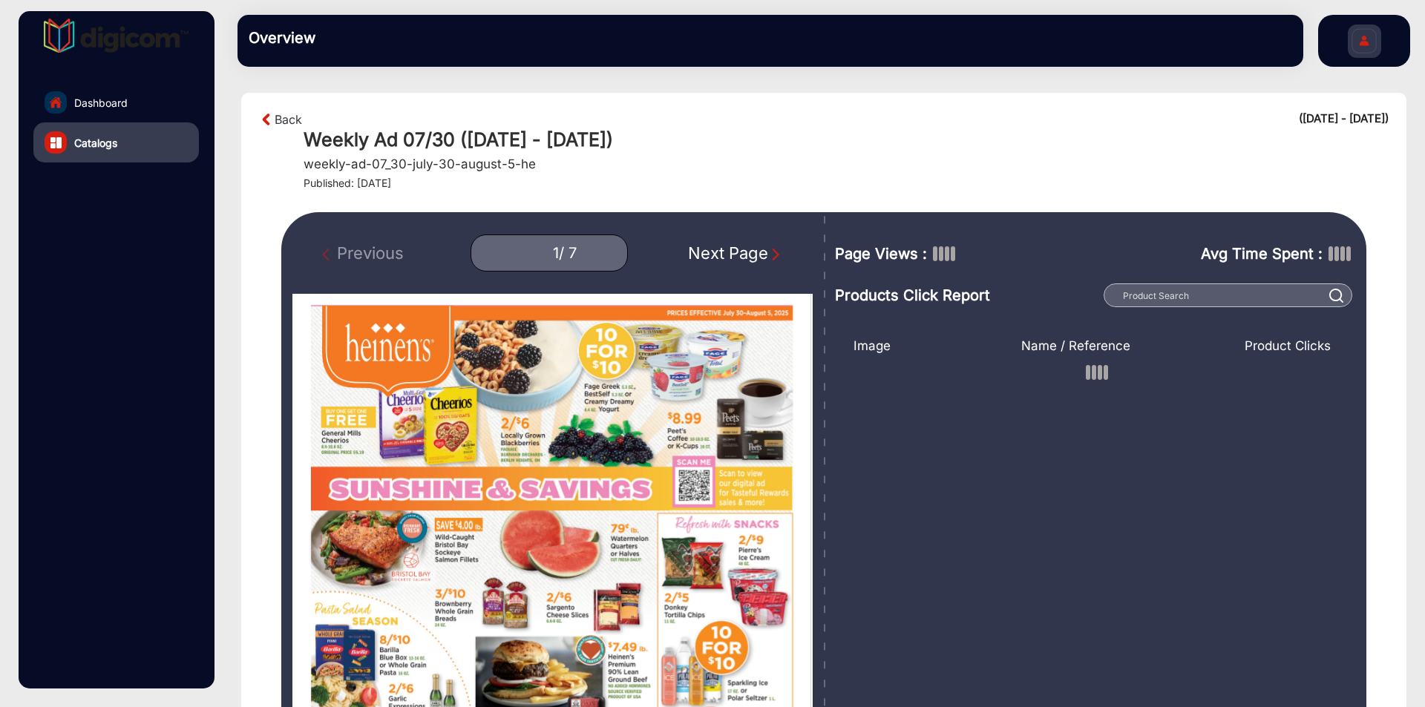
click at [750, 255] on div "Next Page" at bounding box center [735, 253] width 95 height 24
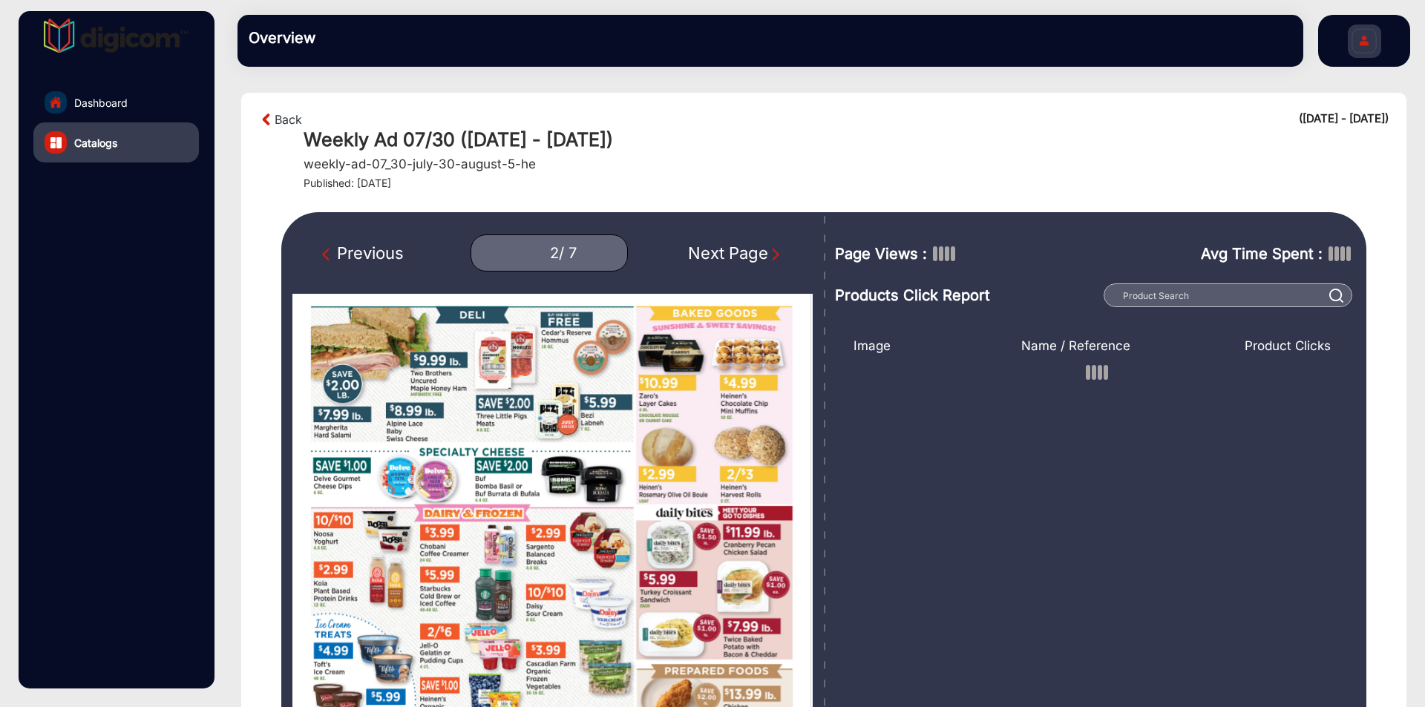
click at [750, 255] on div "Next Page" at bounding box center [735, 253] width 95 height 24
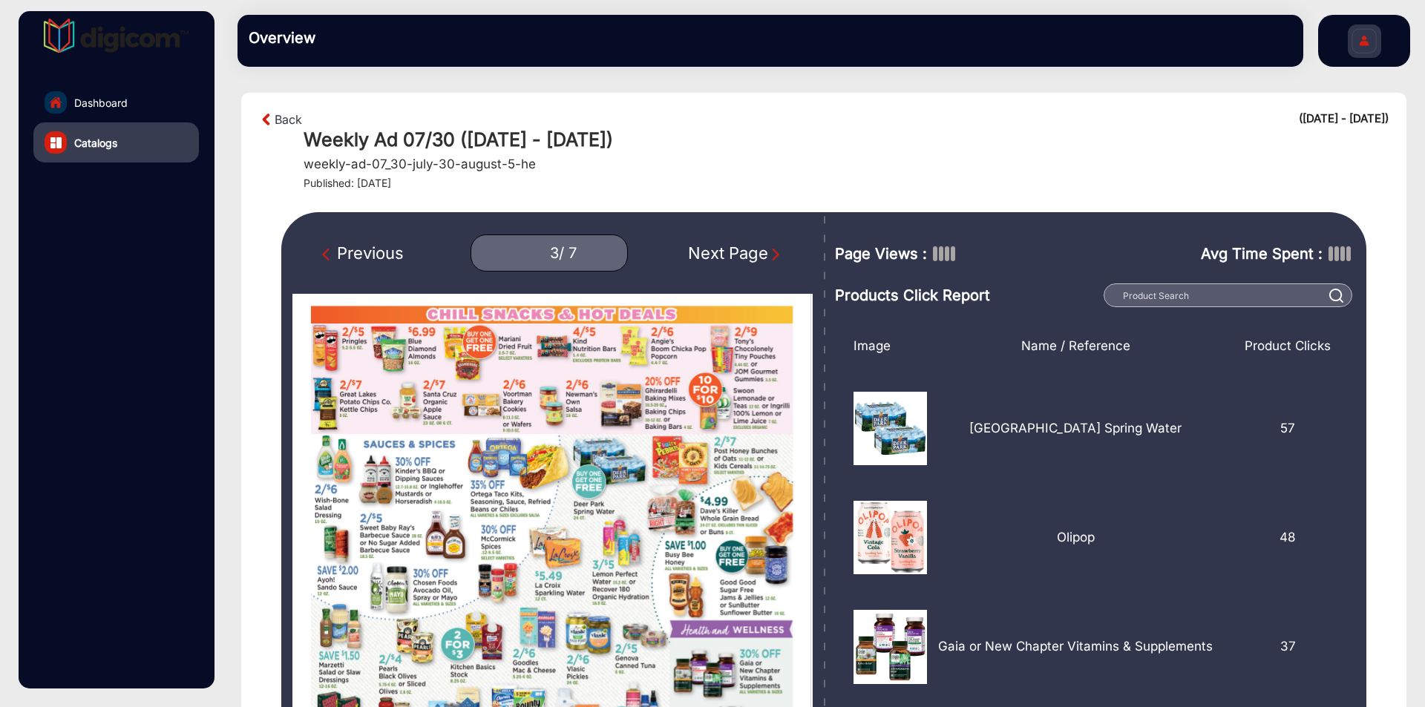
click at [750, 255] on div "Next Page" at bounding box center [735, 253] width 95 height 24
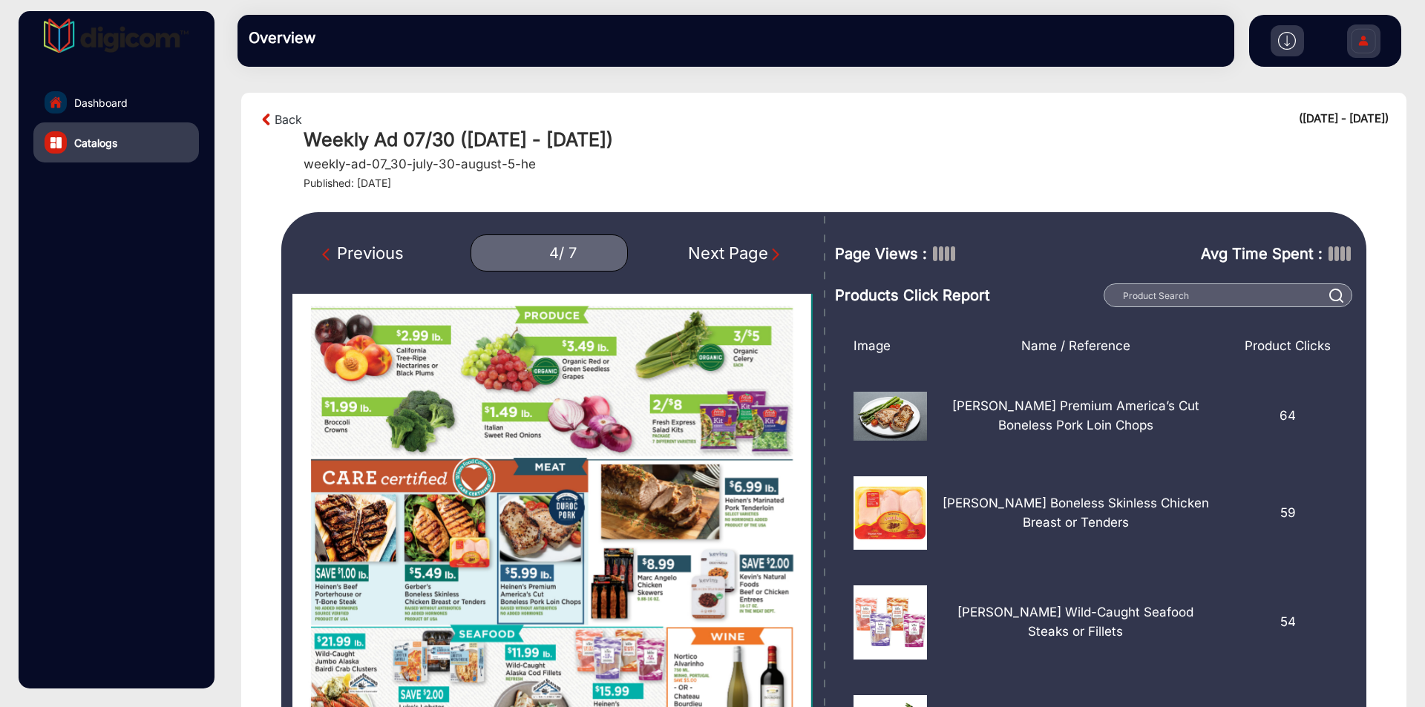
click at [750, 255] on div "Next Page" at bounding box center [735, 253] width 95 height 24
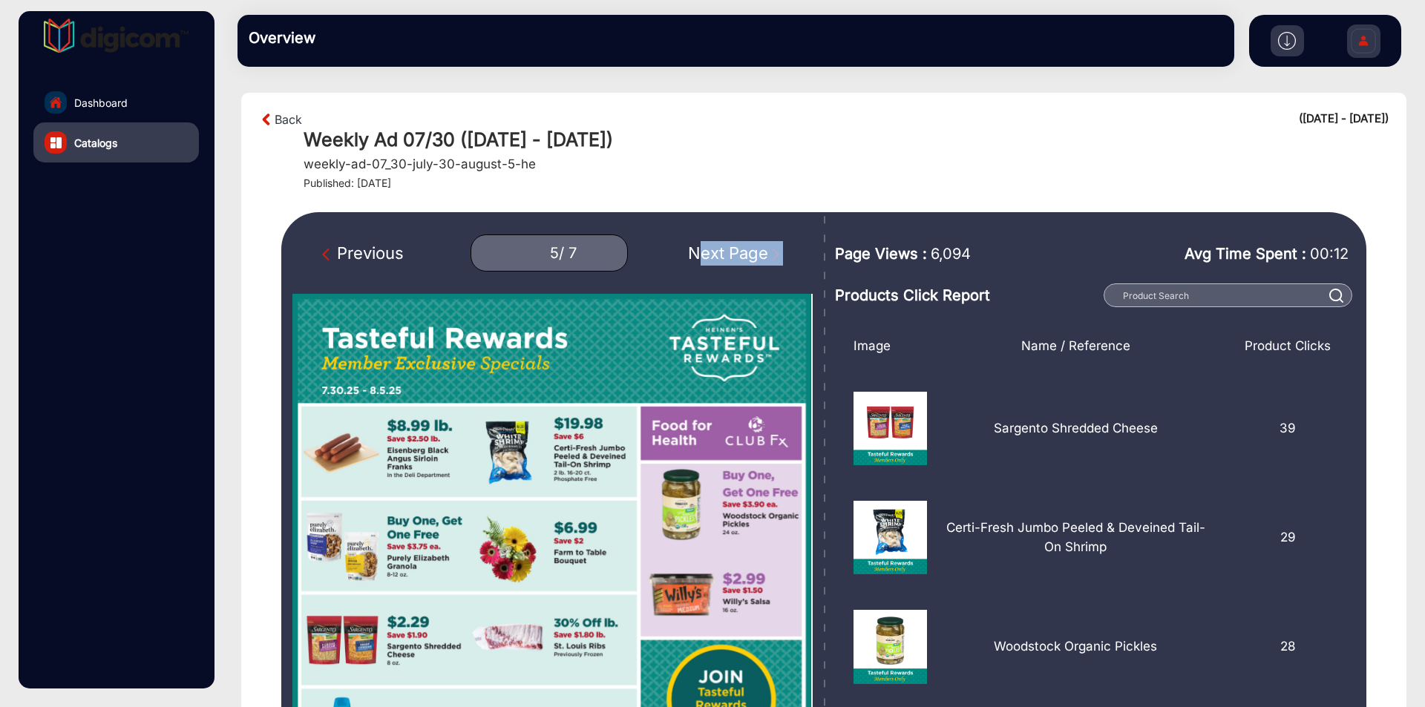
click at [744, 249] on div "Next Page" at bounding box center [735, 253] width 95 height 24
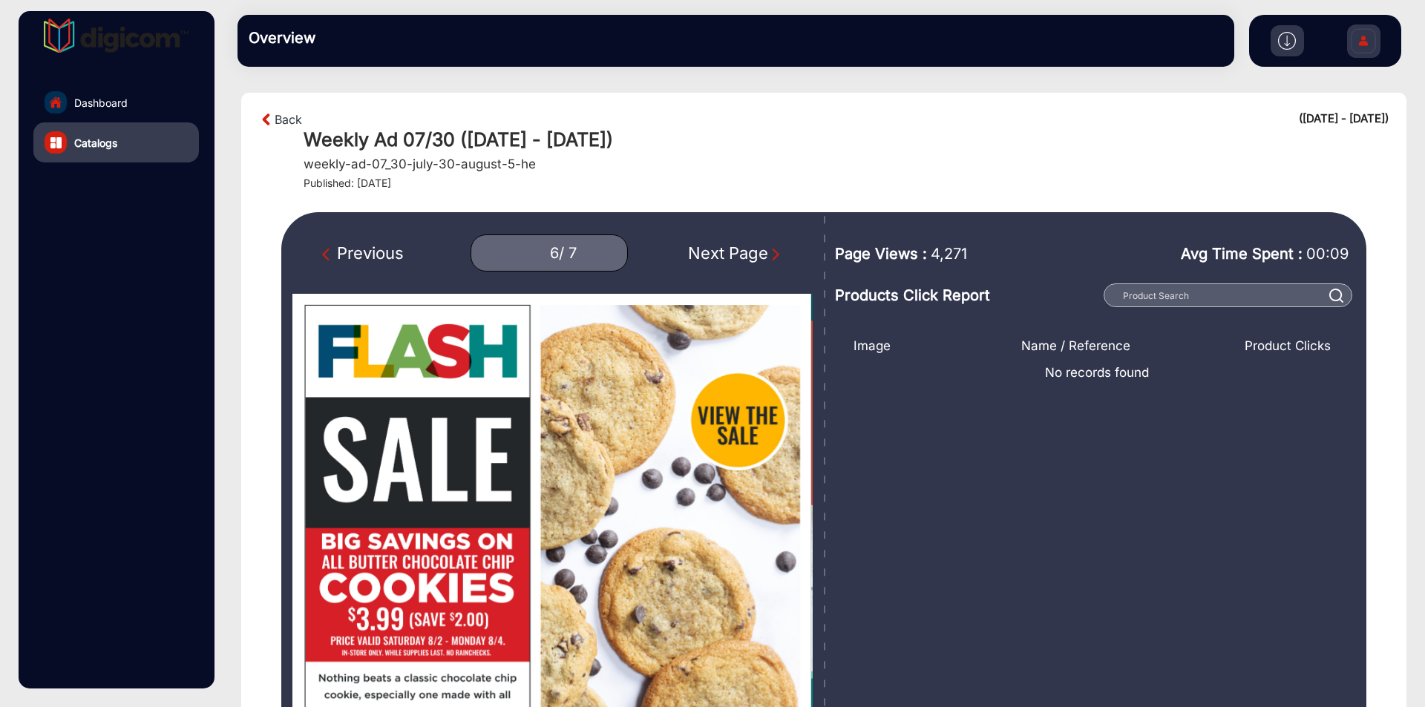
click at [737, 251] on div "Next Page" at bounding box center [735, 253] width 95 height 24
type input "7"
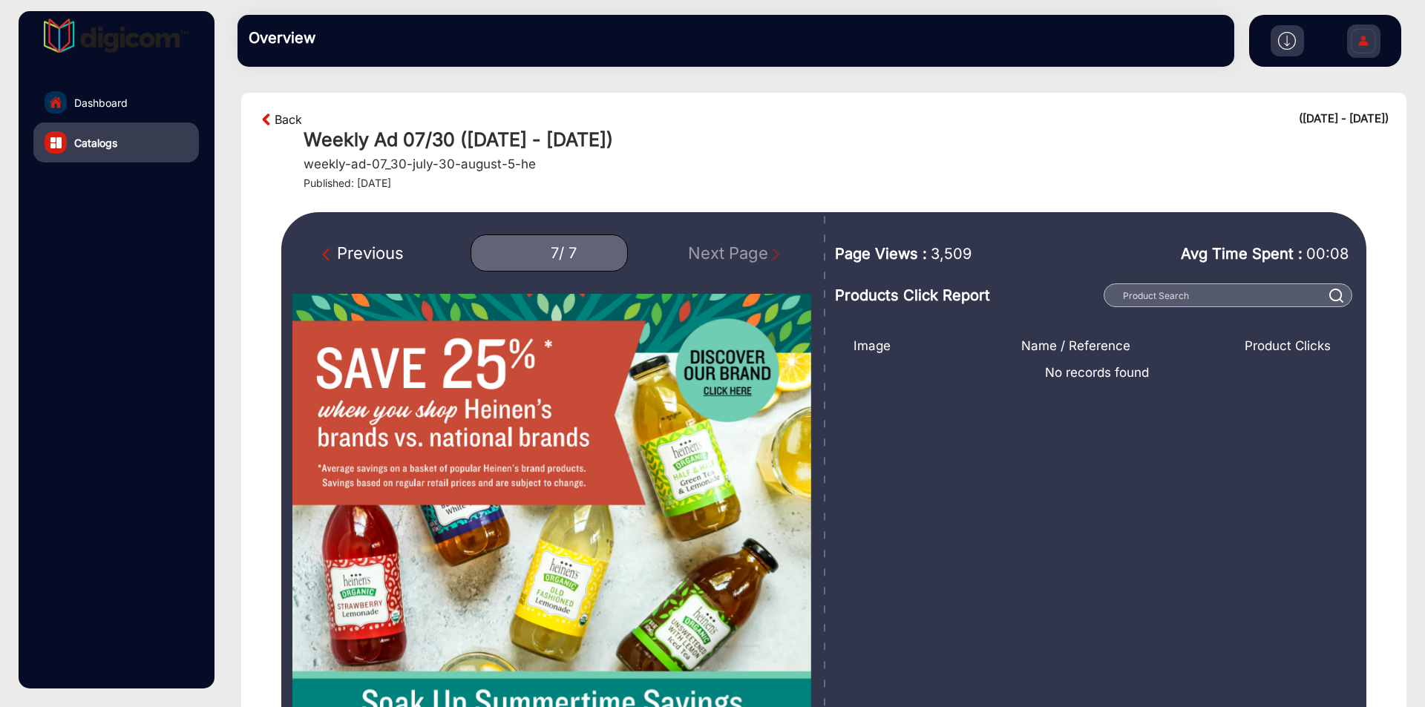
click at [280, 123] on link "Back" at bounding box center [288, 120] width 27 height 18
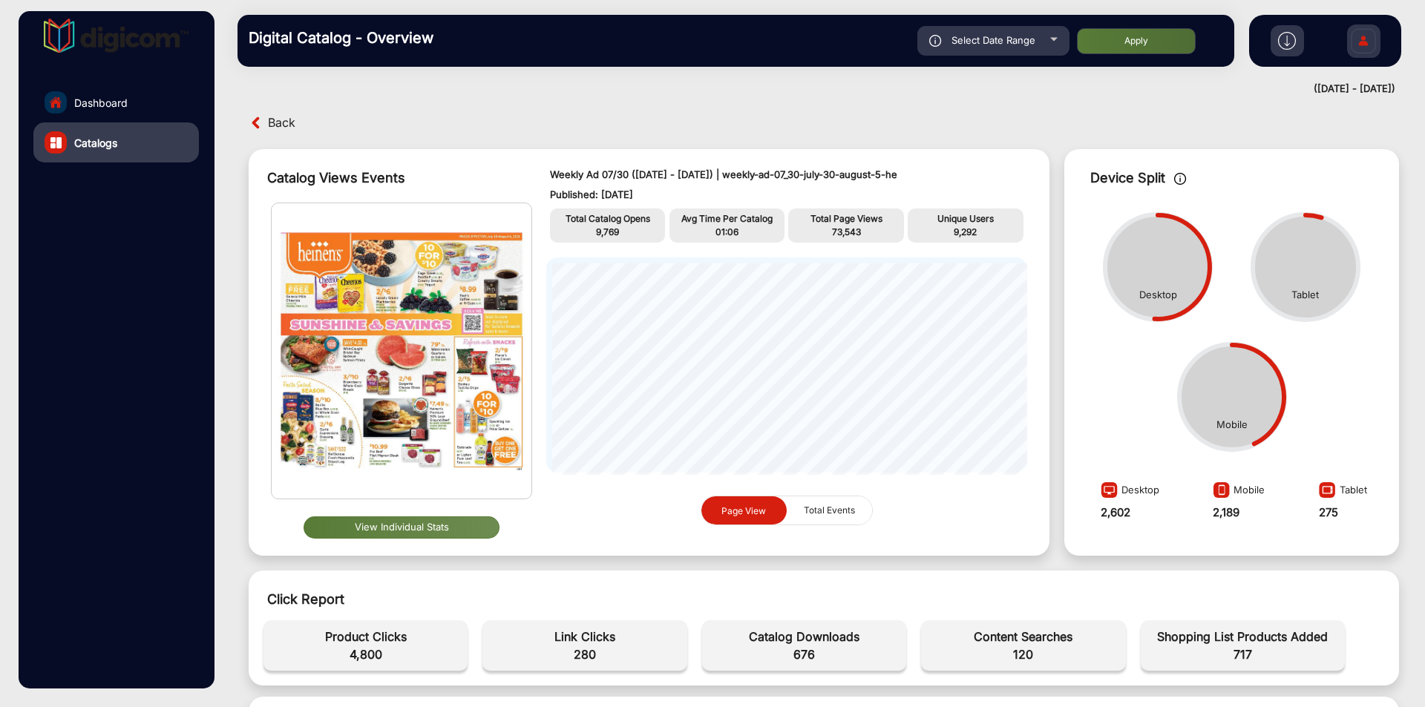
click at [280, 123] on span "Back" at bounding box center [281, 122] width 27 height 23
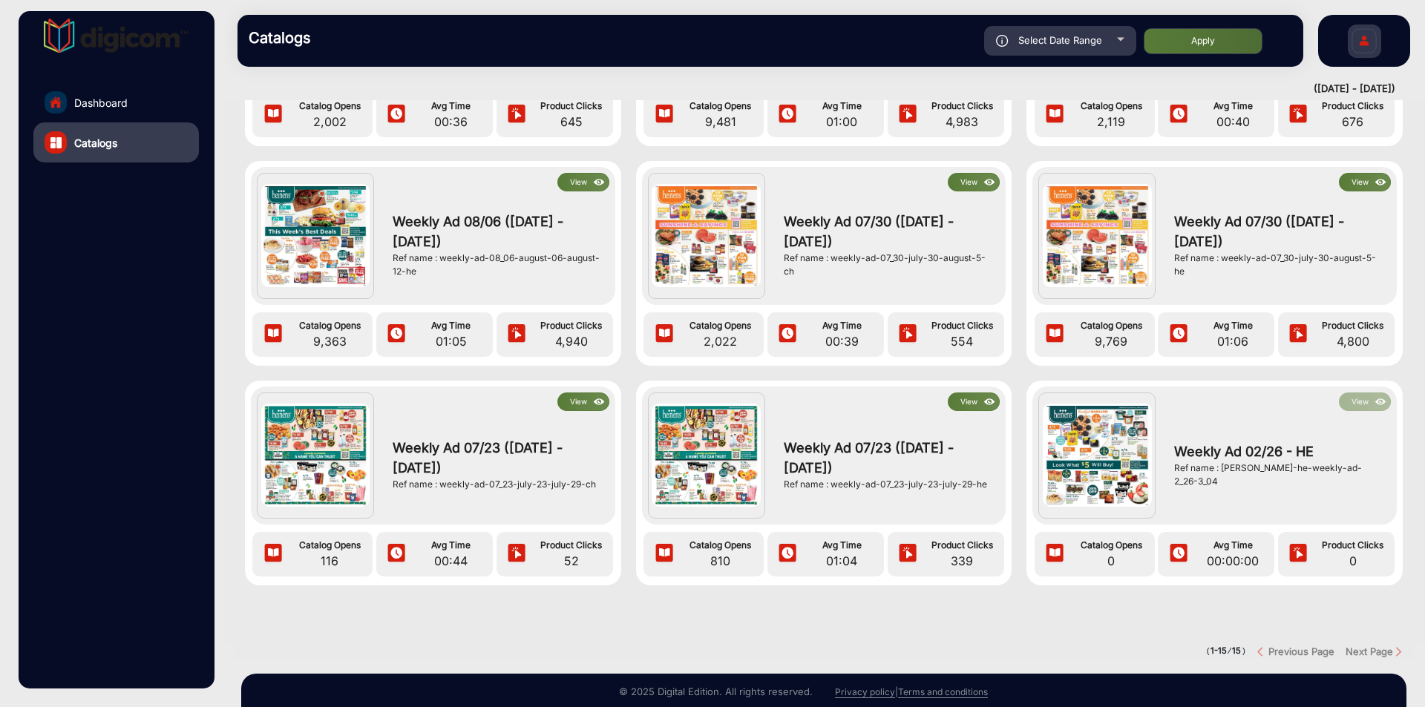
scroll to position [645, 0]
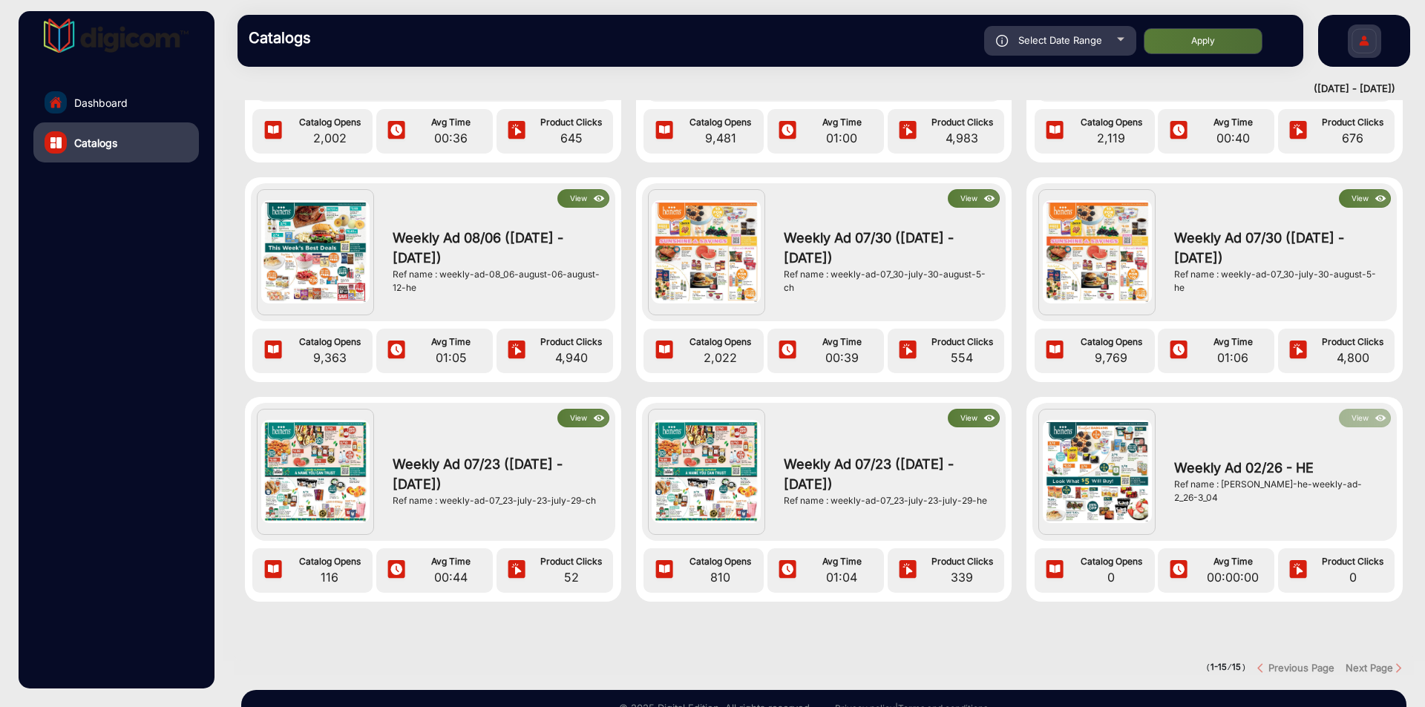
click at [976, 197] on button "View" at bounding box center [974, 198] width 52 height 19
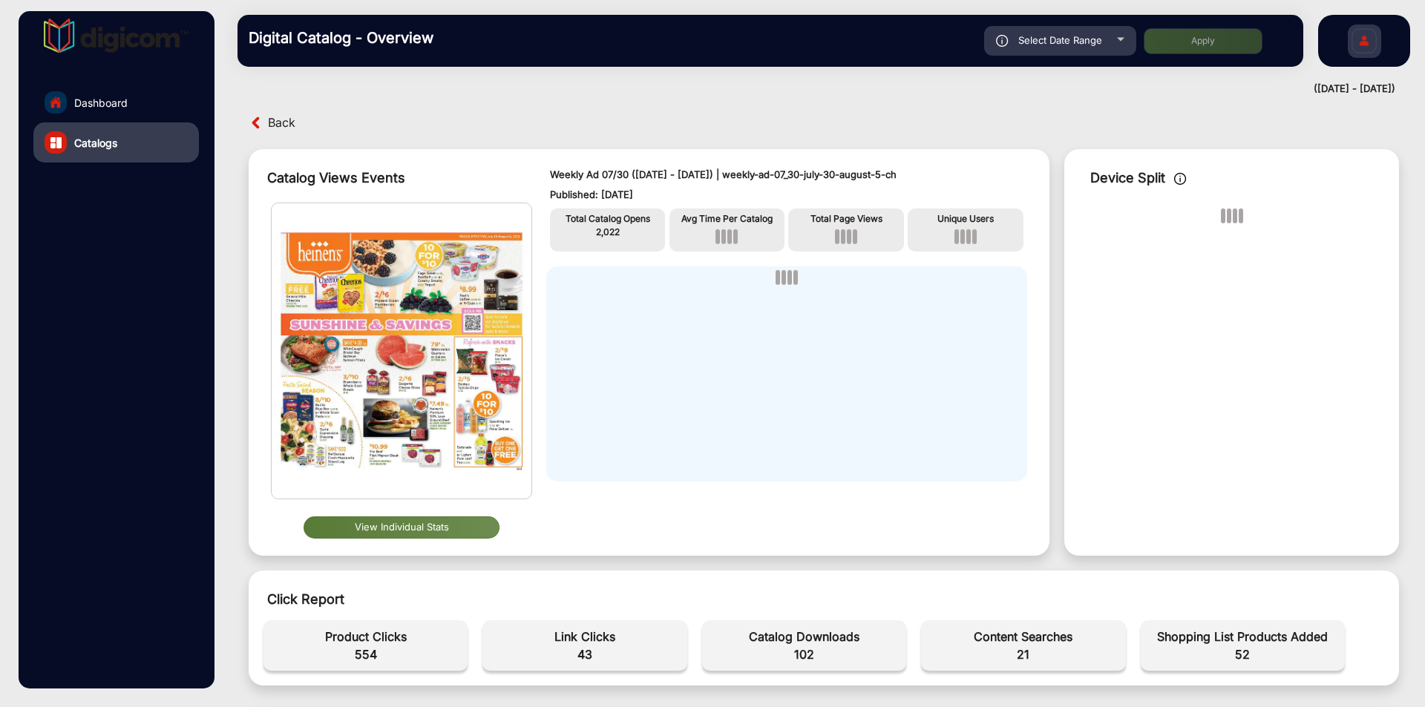
click at [441, 532] on button "View Individual Stats" at bounding box center [401, 527] width 196 height 22
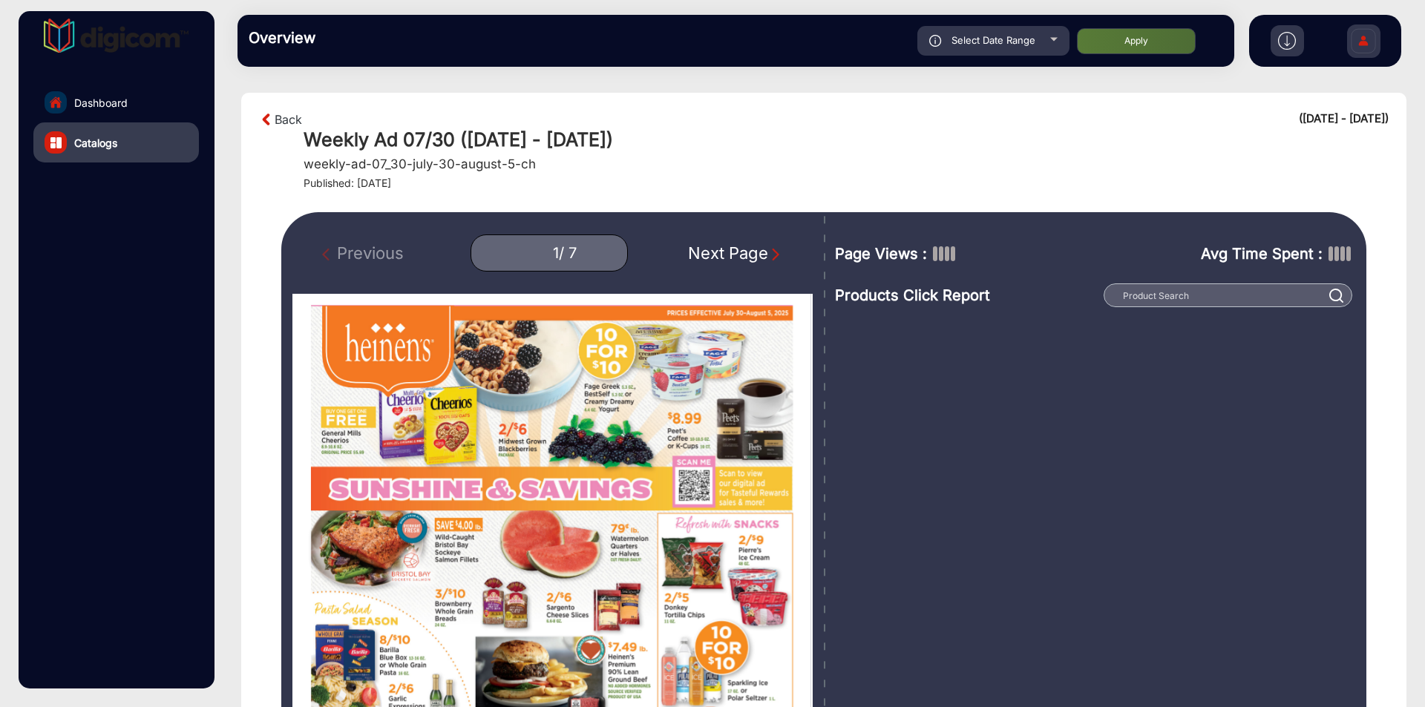
click at [762, 260] on div "Next Page" at bounding box center [735, 253] width 95 height 24
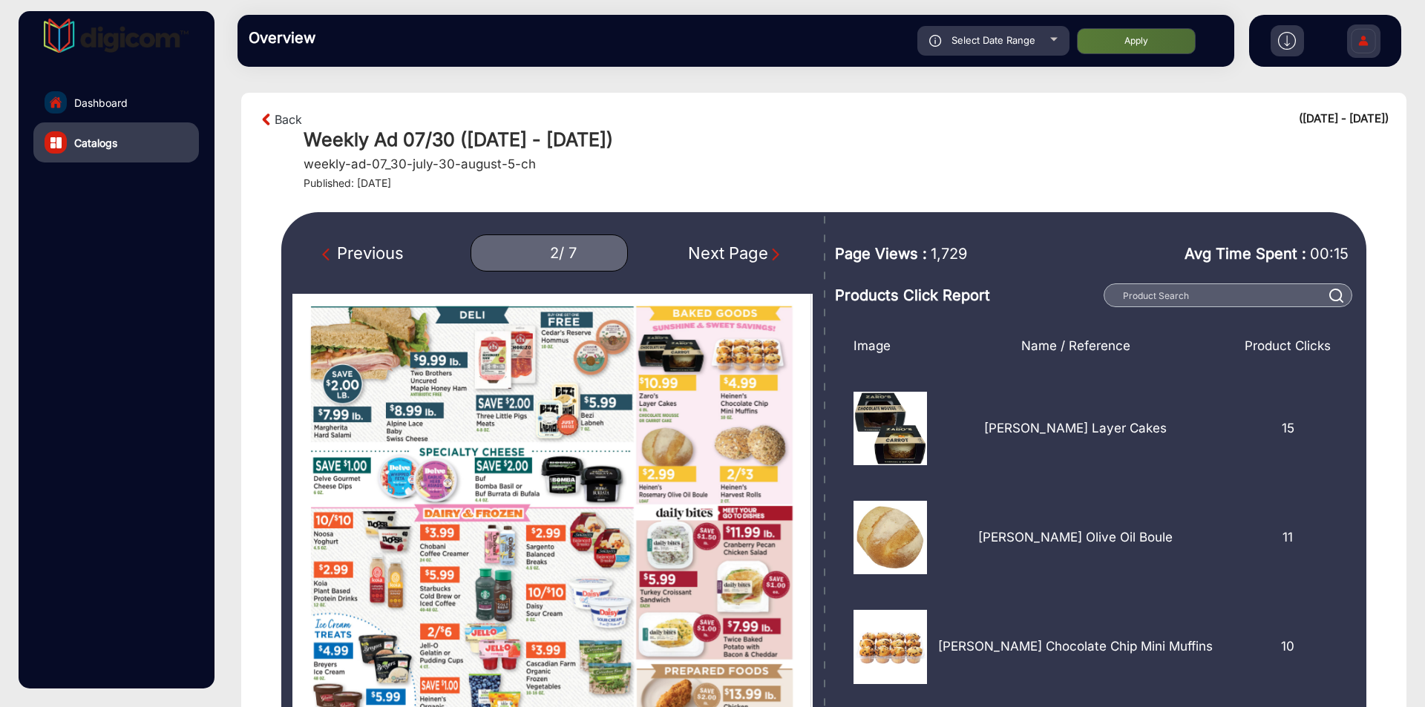
click at [762, 260] on div "Next Page" at bounding box center [735, 253] width 95 height 24
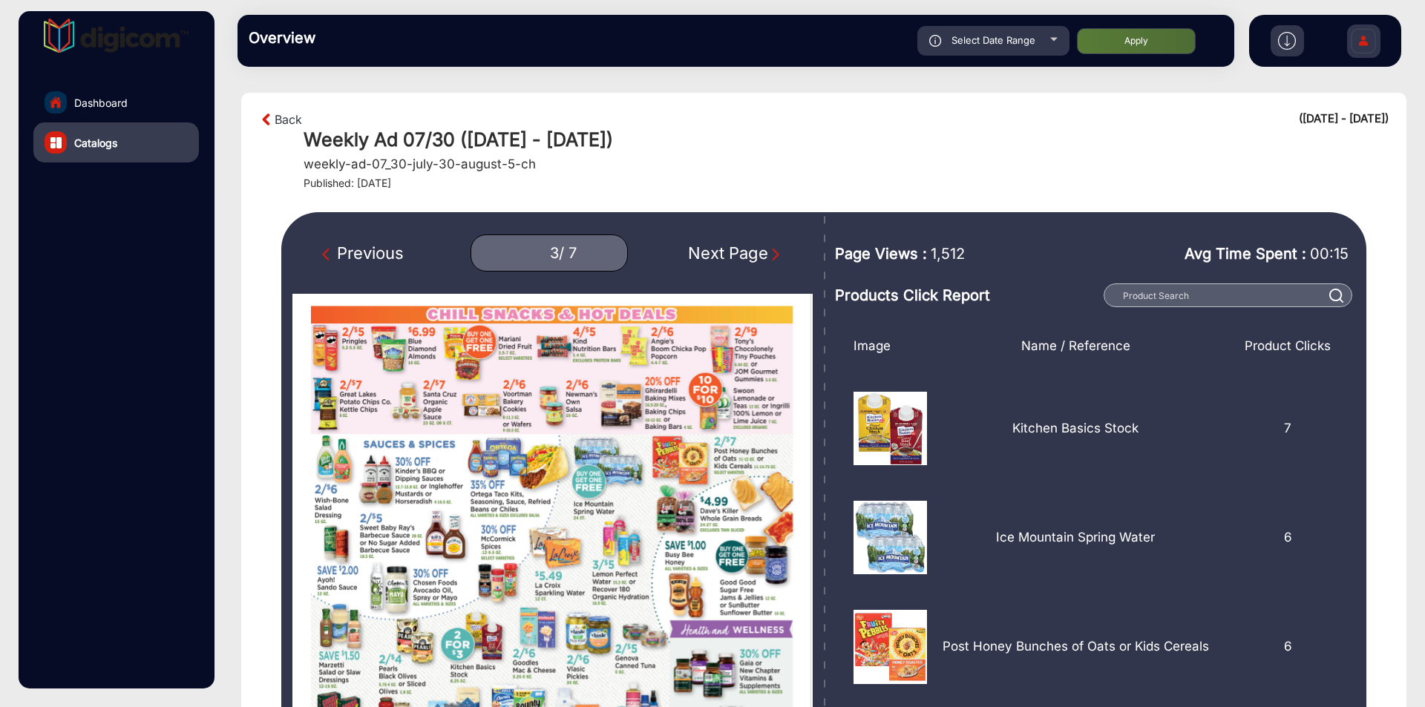
click at [762, 260] on div "Next Page" at bounding box center [735, 253] width 95 height 24
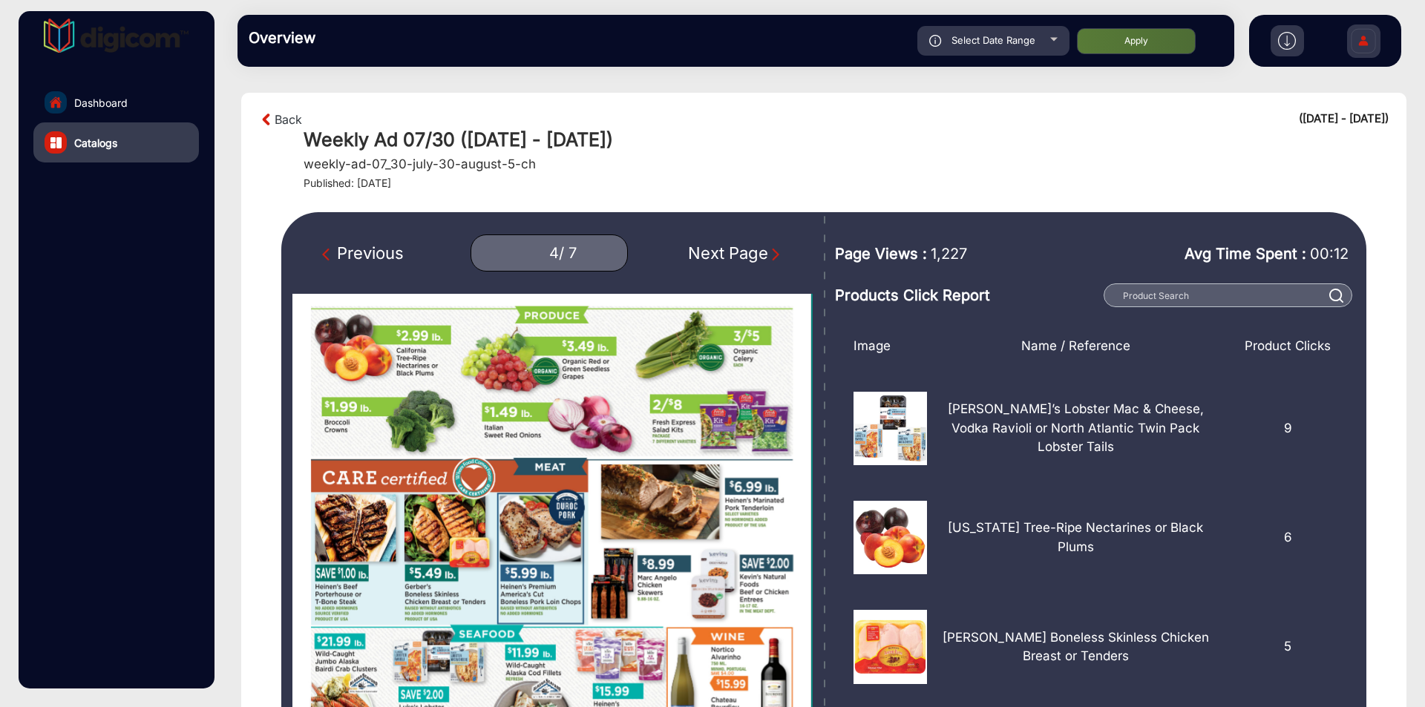
click at [762, 260] on div "Next Page" at bounding box center [735, 253] width 95 height 24
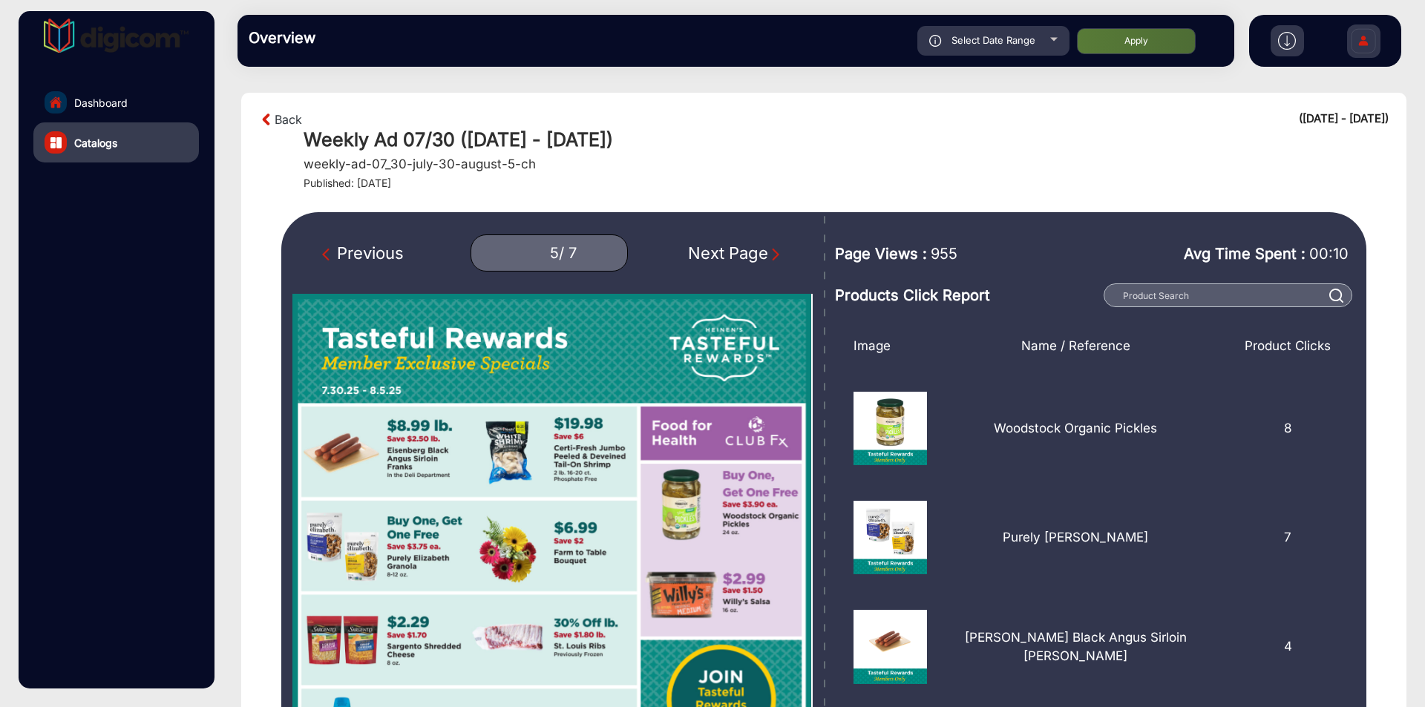
click at [742, 252] on div "Next Page" at bounding box center [735, 253] width 95 height 24
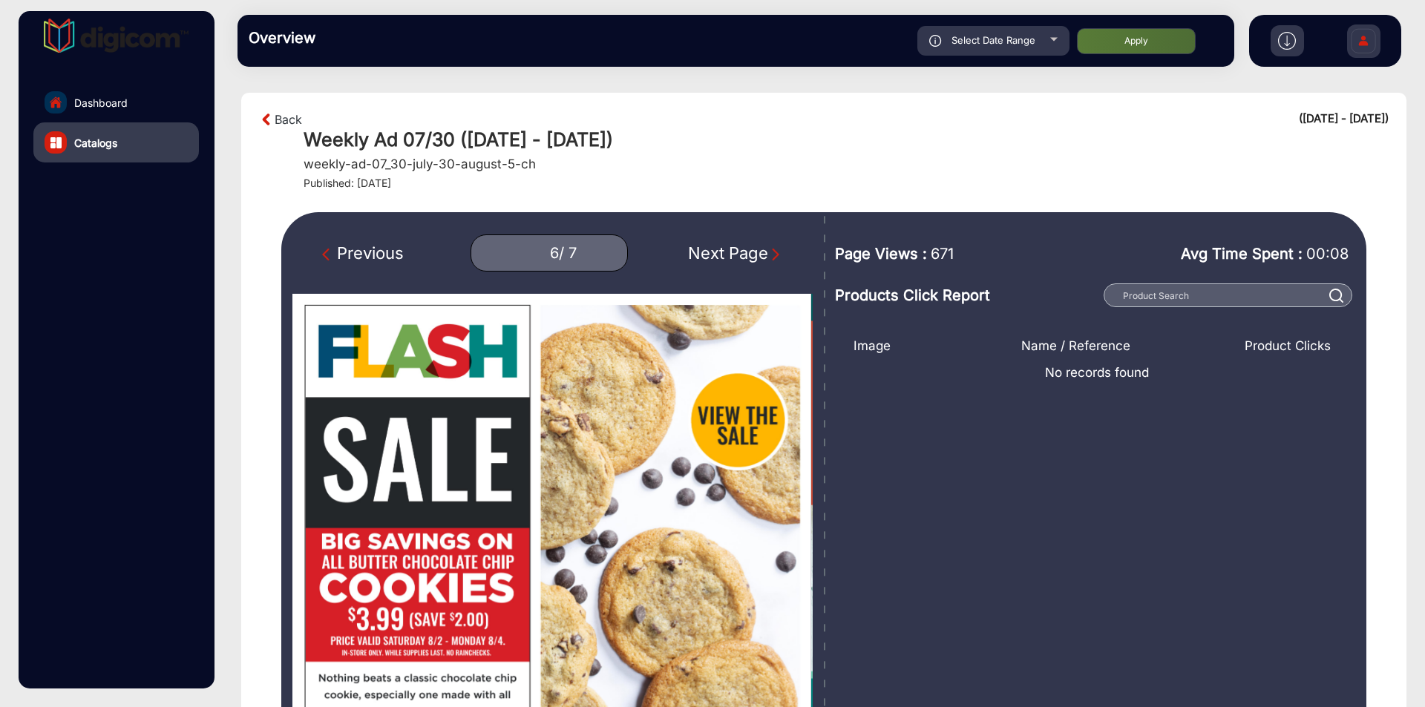
click at [743, 252] on div "Next Page" at bounding box center [735, 253] width 95 height 24
type input "7"
